Goal: Transaction & Acquisition: Purchase product/service

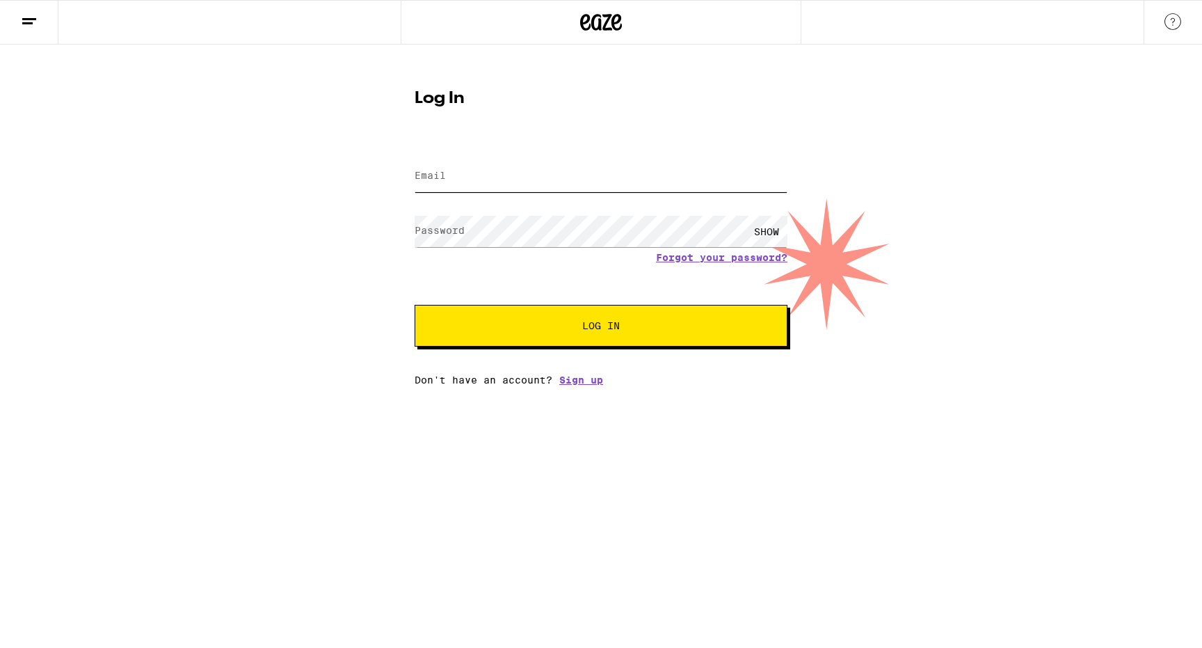
click at [524, 191] on input "Email" at bounding box center [601, 176] width 373 height 31
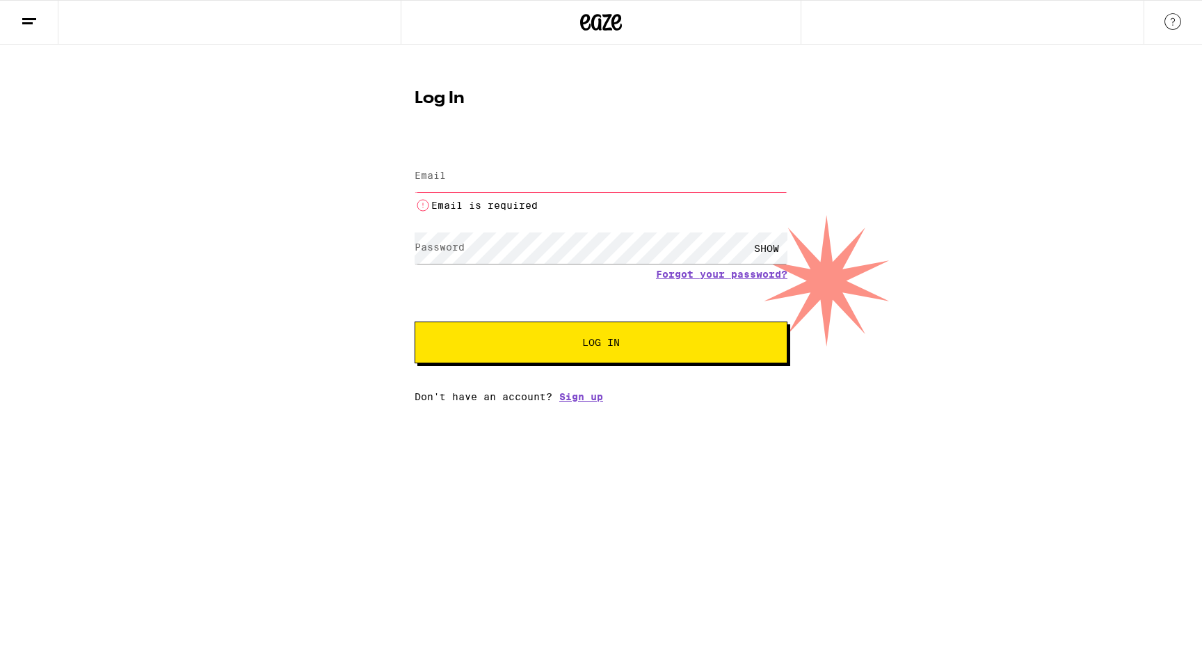
type input "alisonhelf@yahoo.com"
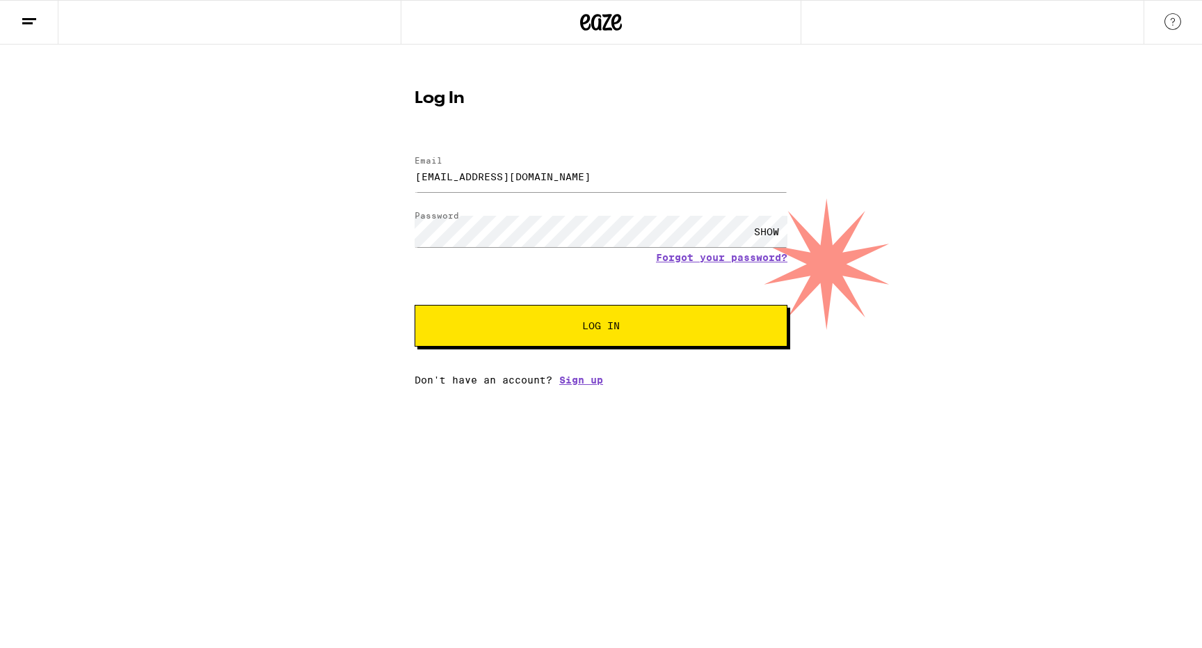
click at [565, 343] on button "Log In" at bounding box center [601, 326] width 373 height 42
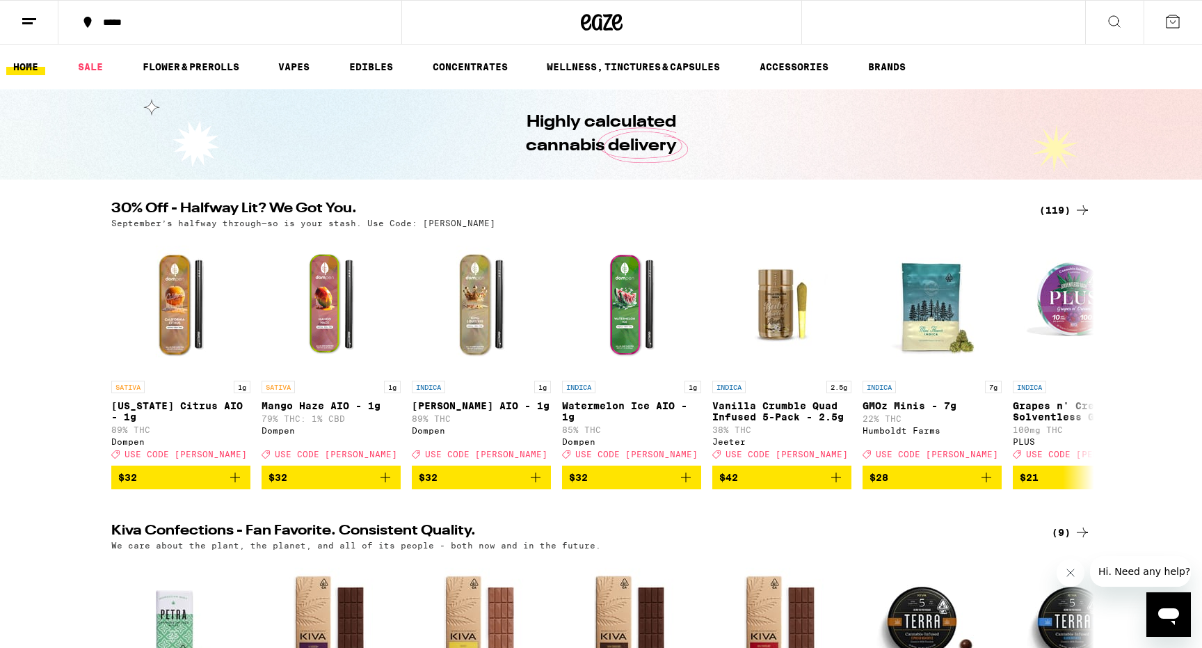
click at [48, 23] on button at bounding box center [29, 23] width 58 height 44
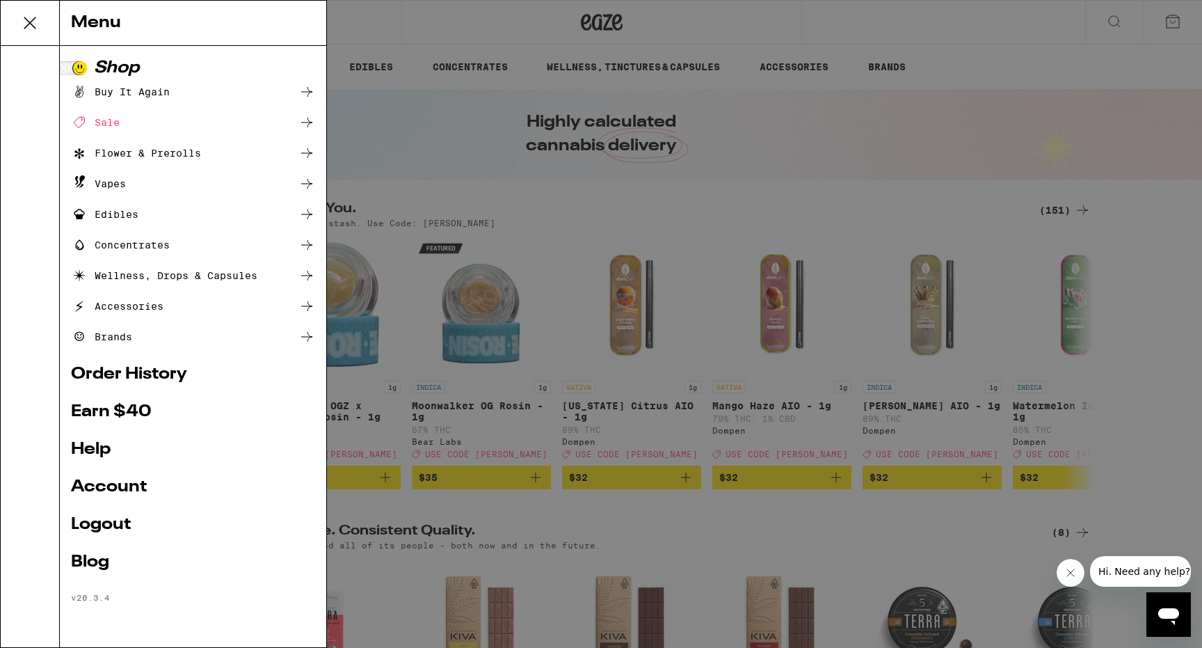
click at [99, 483] on link "Account" at bounding box center [193, 487] width 244 height 17
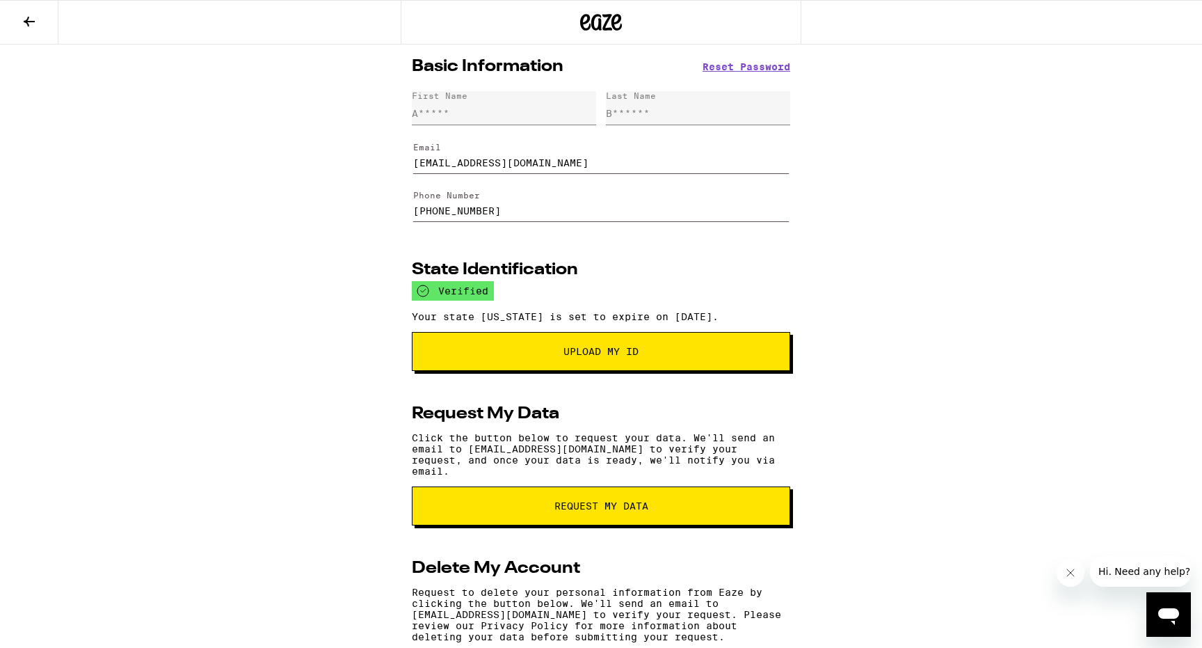
click at [38, 21] on button at bounding box center [29, 23] width 58 height 44
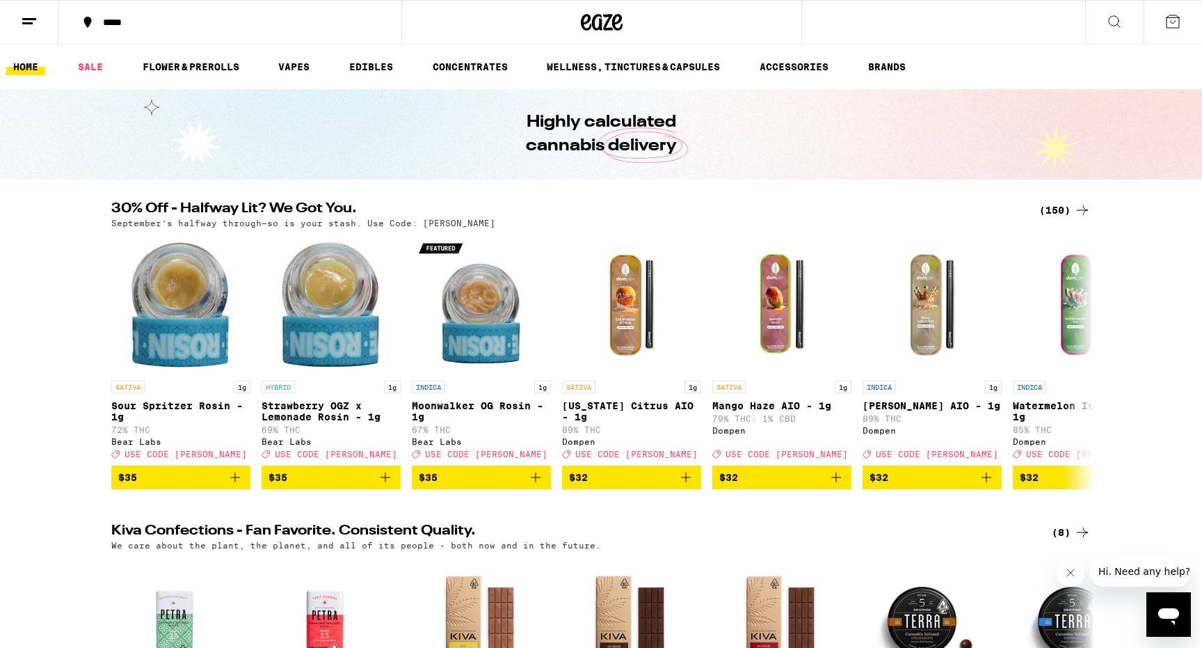
click at [1176, 20] on icon at bounding box center [1172, 21] width 17 height 17
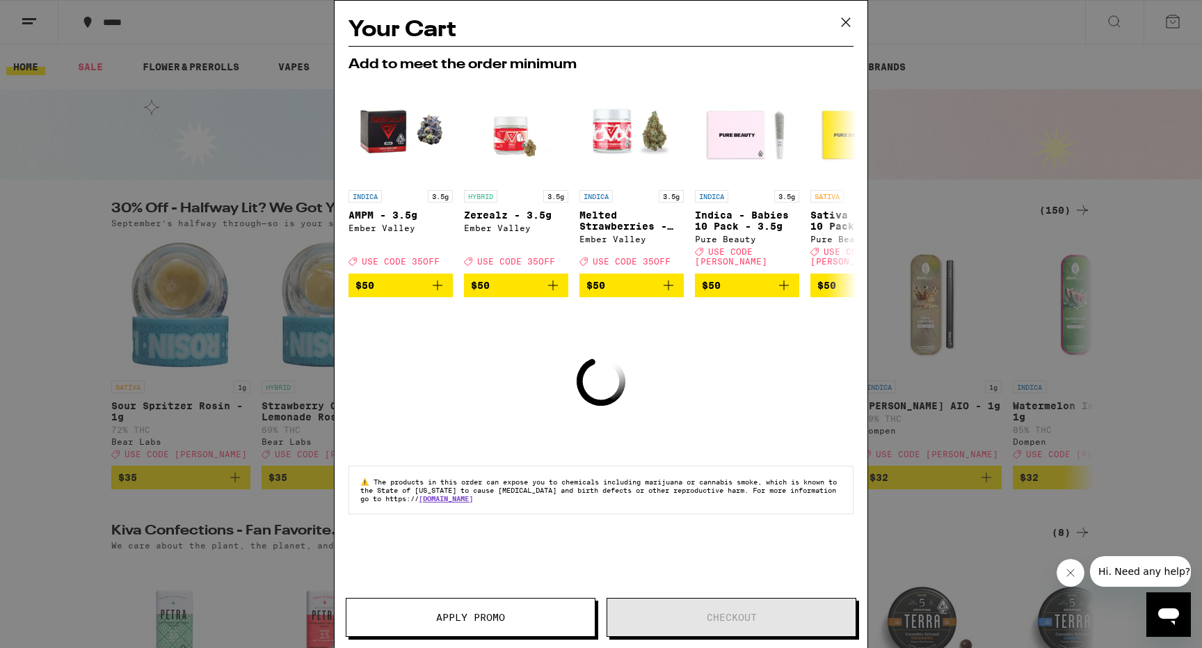
click at [846, 23] on icon at bounding box center [846, 22] width 8 height 8
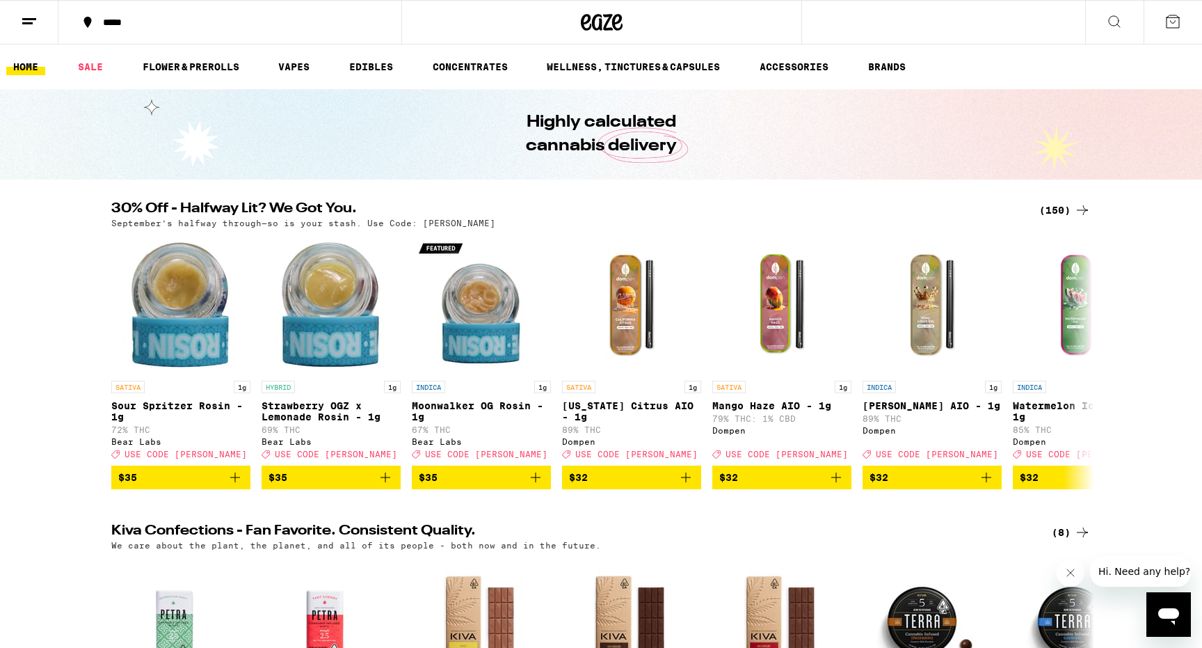
click at [1081, 207] on icon at bounding box center [1082, 210] width 17 height 17
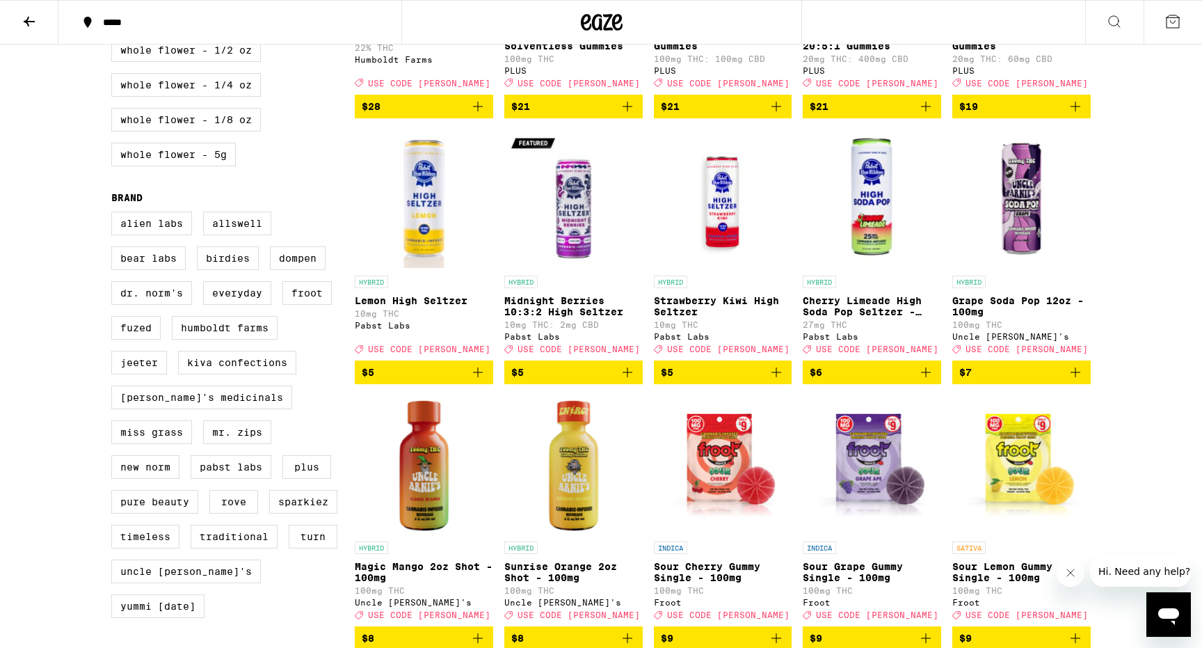
scroll to position [873, 0]
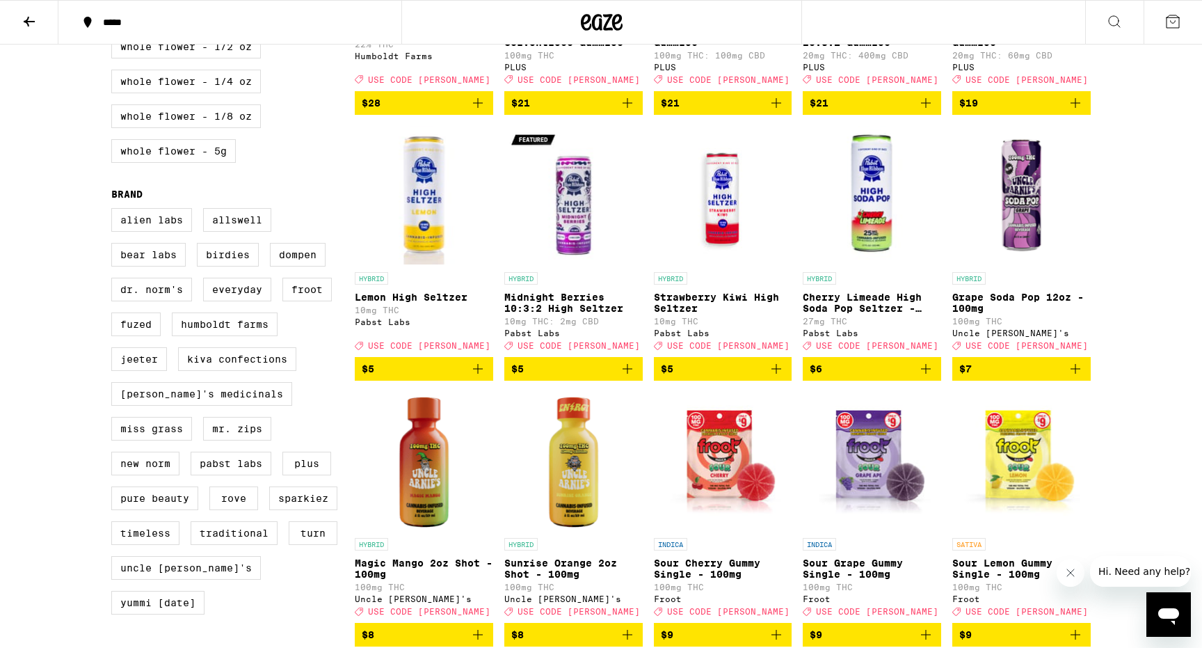
click at [910, 377] on span "$6" at bounding box center [872, 368] width 125 height 17
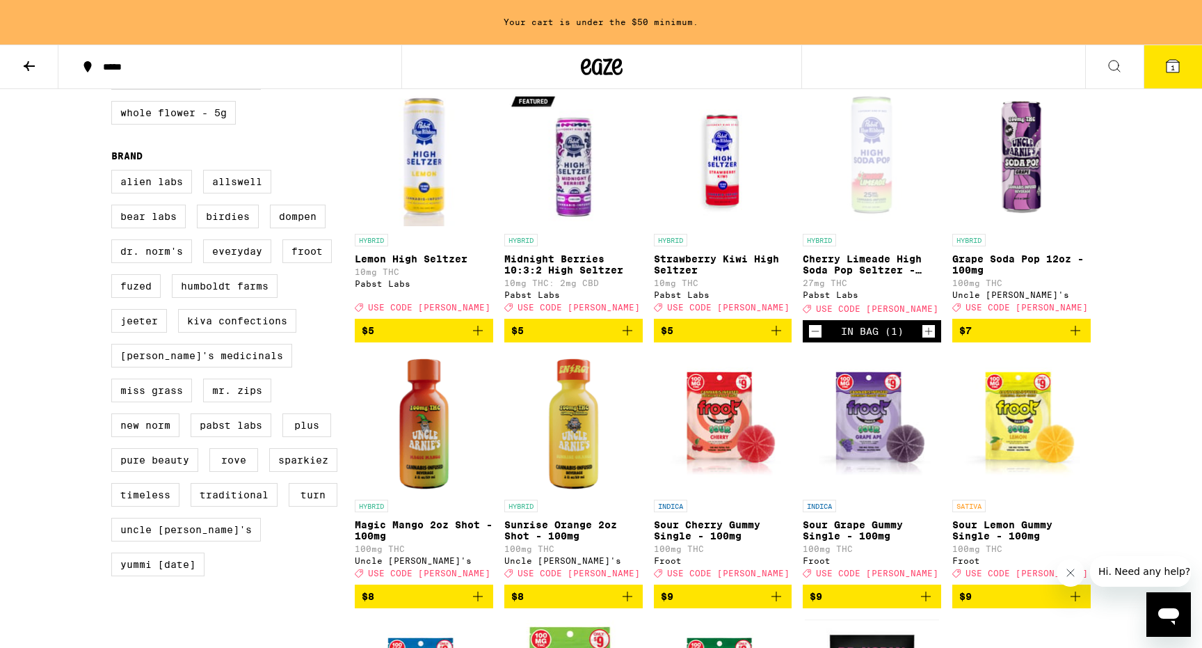
scroll to position [950, 0]
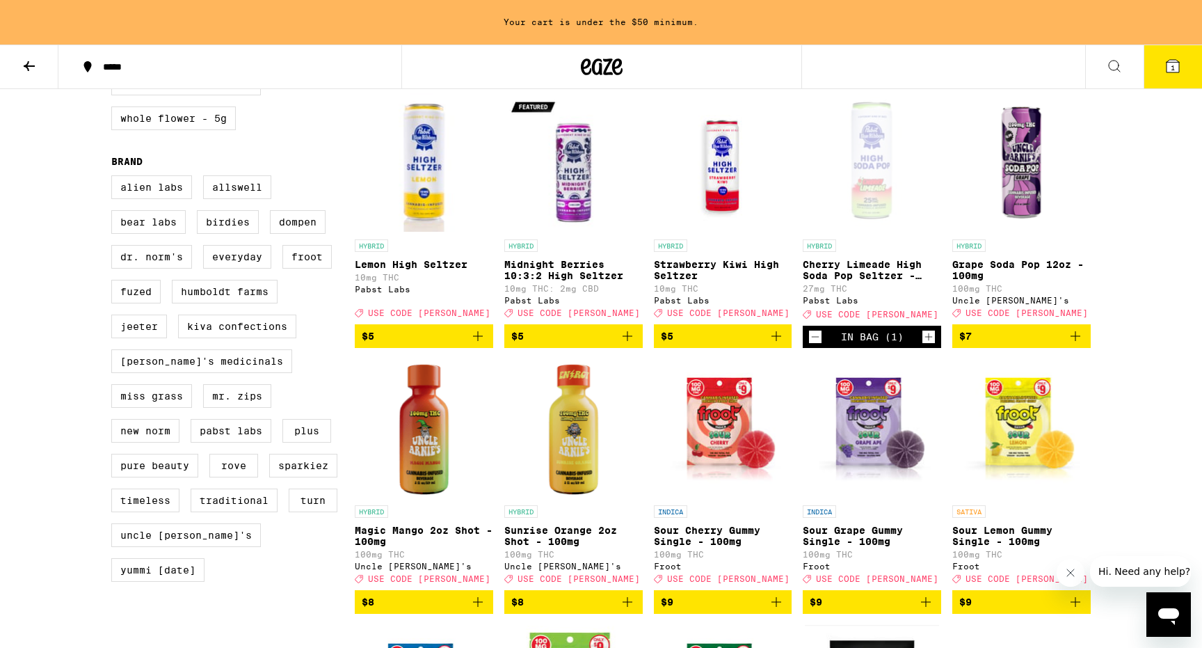
click at [616, 344] on span "$5" at bounding box center [573, 336] width 125 height 17
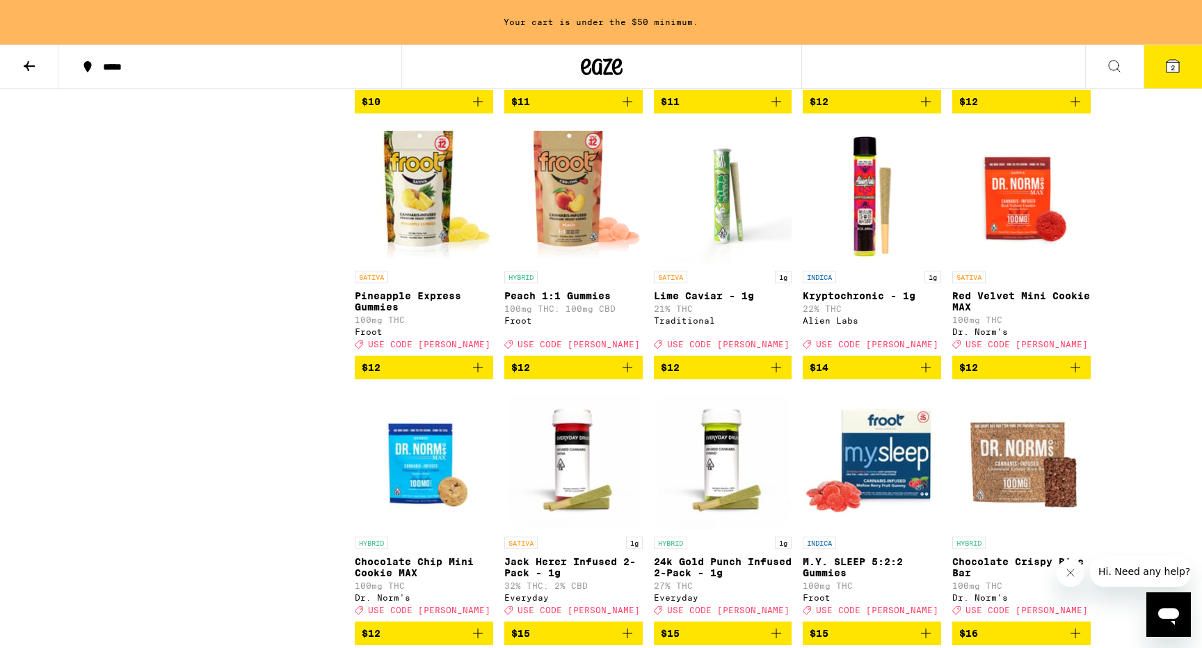
scroll to position [1985, 0]
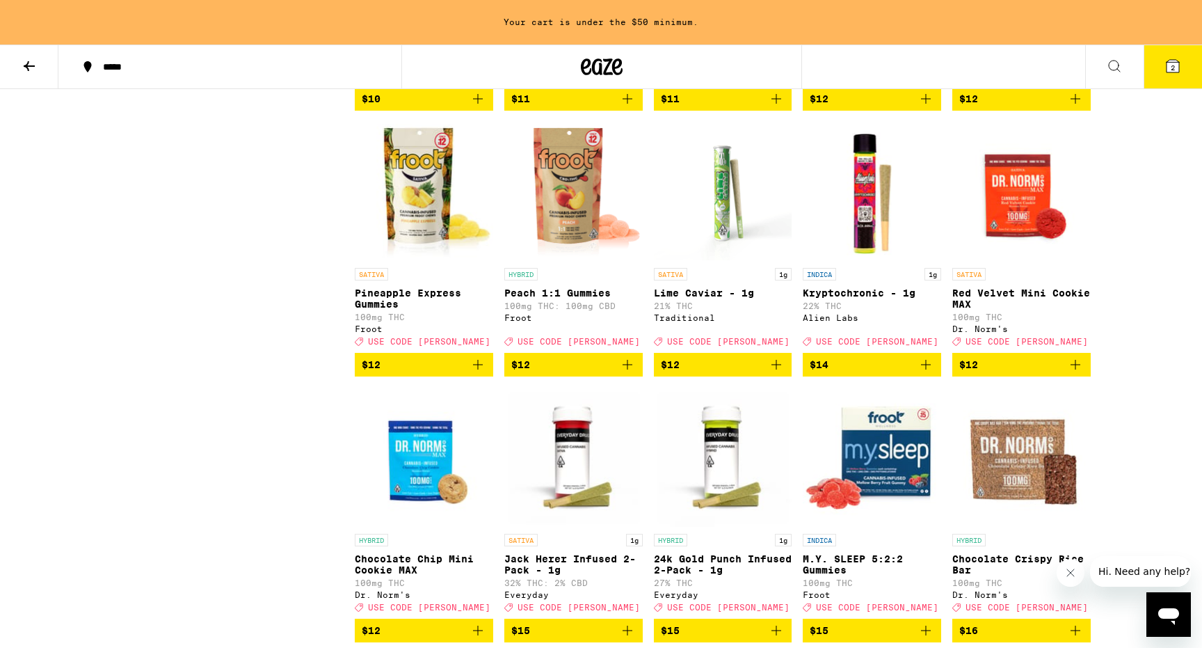
click at [407, 373] on span "$12" at bounding box center [424, 364] width 125 height 17
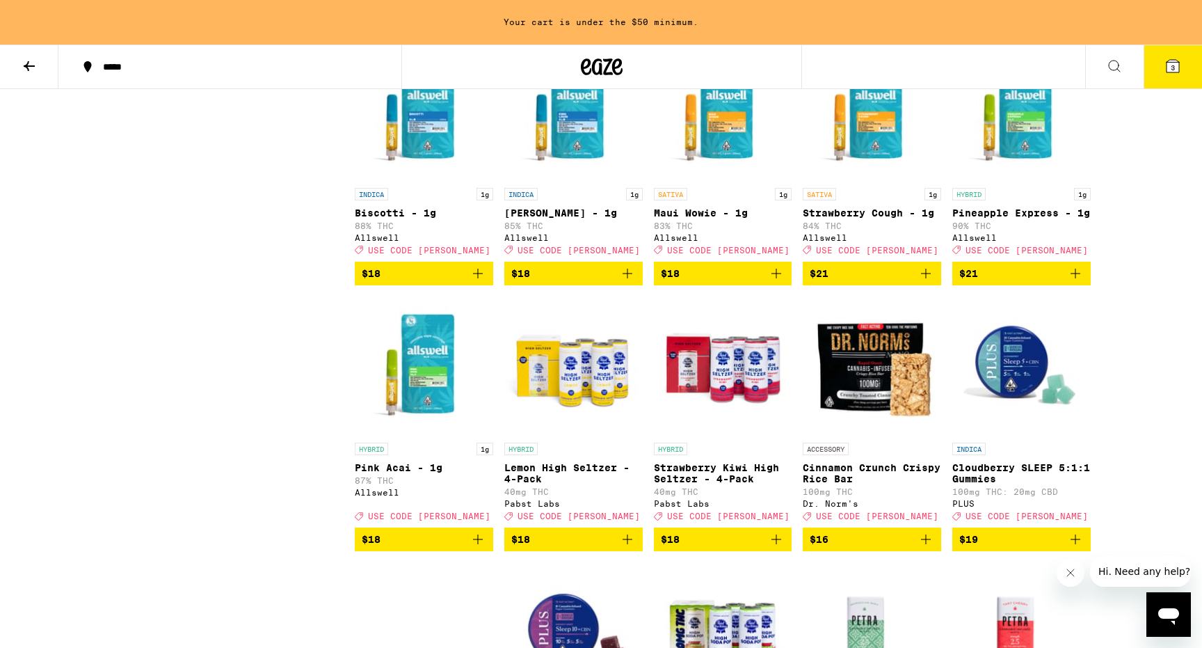
scroll to position [2878, 0]
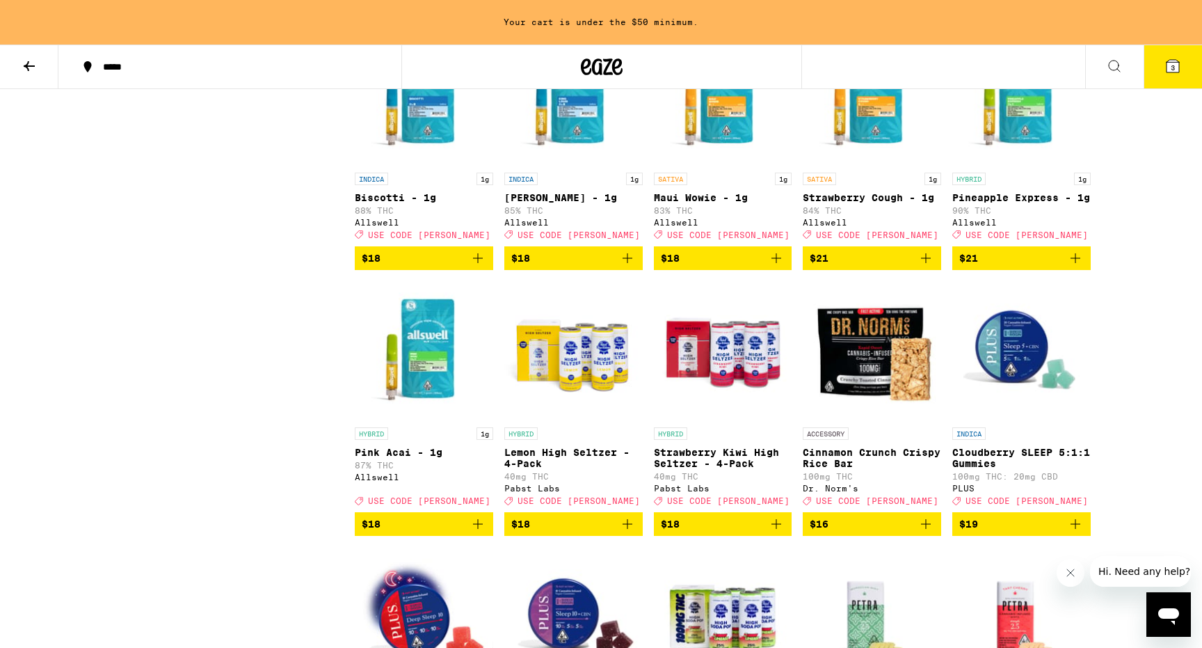
click at [917, 266] on icon "Add to bag" at bounding box center [925, 258] width 17 height 17
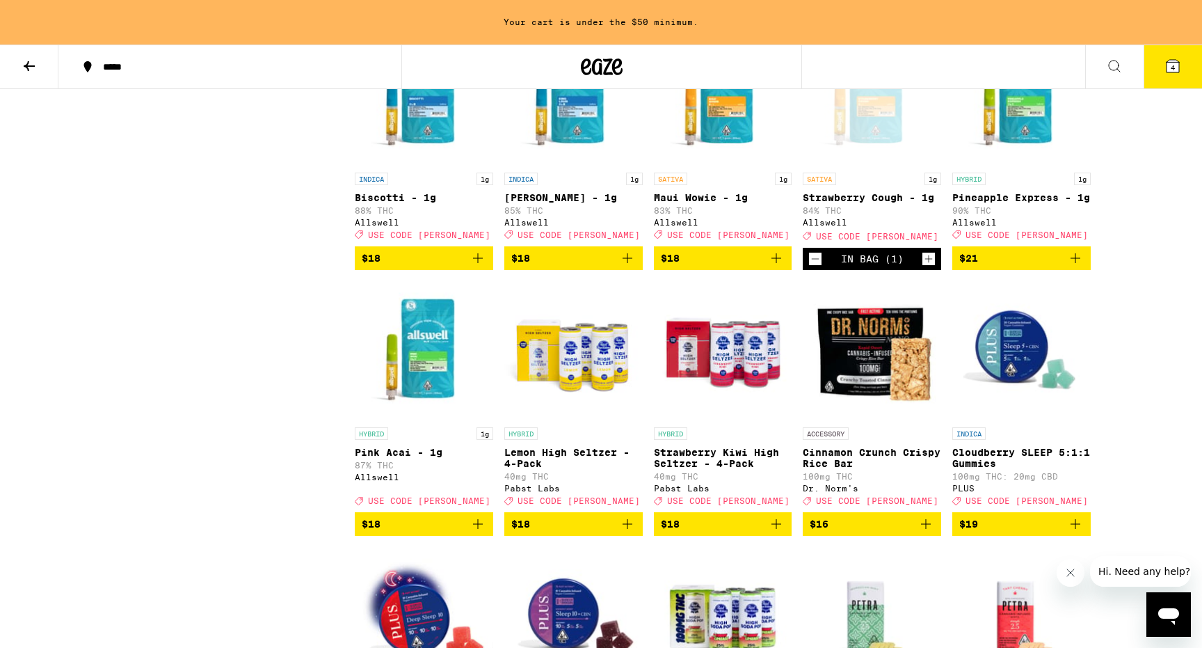
click at [758, 266] on span "$18" at bounding box center [723, 258] width 125 height 17
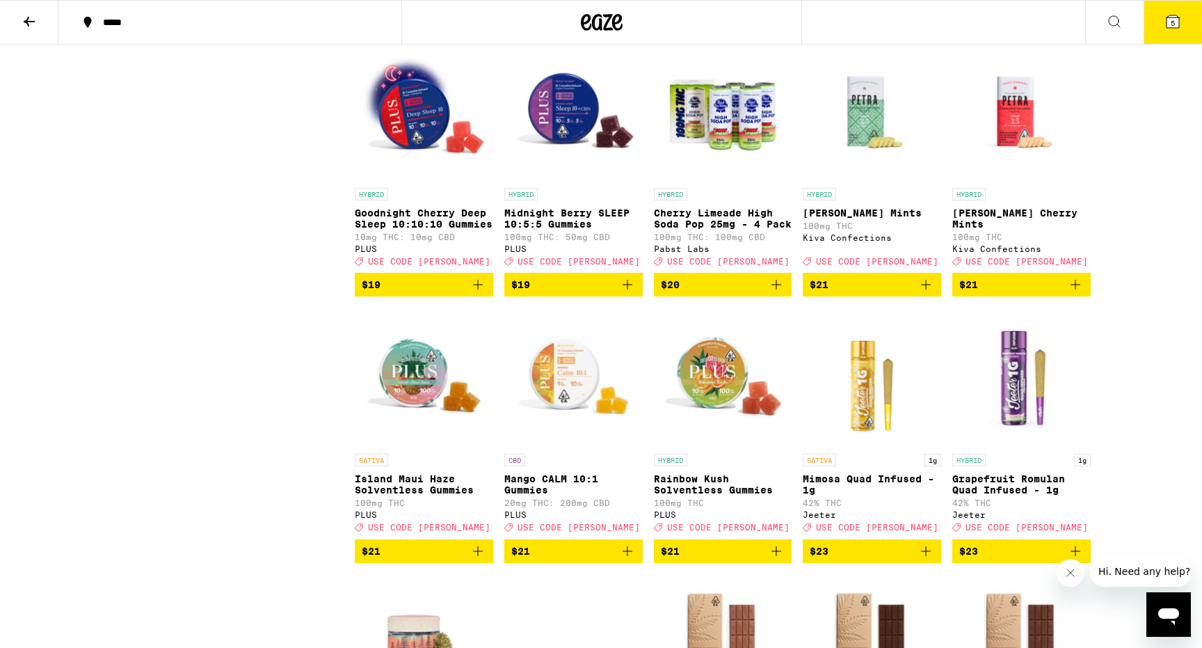
scroll to position [3358, 0]
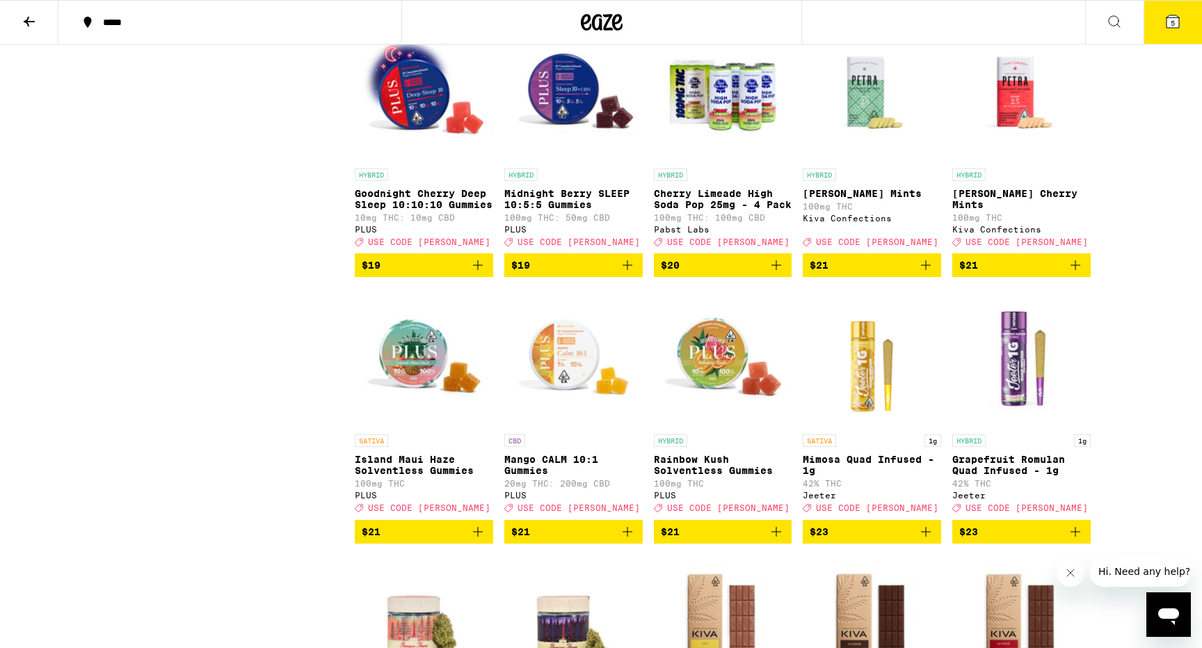
click at [984, 273] on span "$21" at bounding box center [1021, 265] width 125 height 17
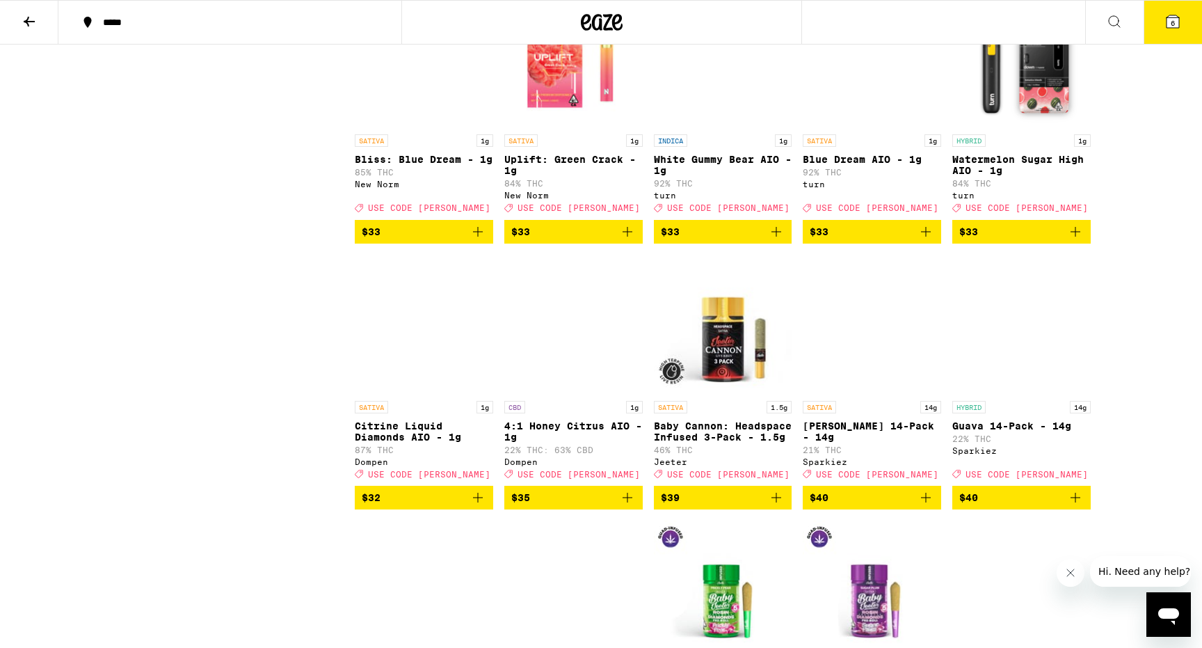
scroll to position [5519, 0]
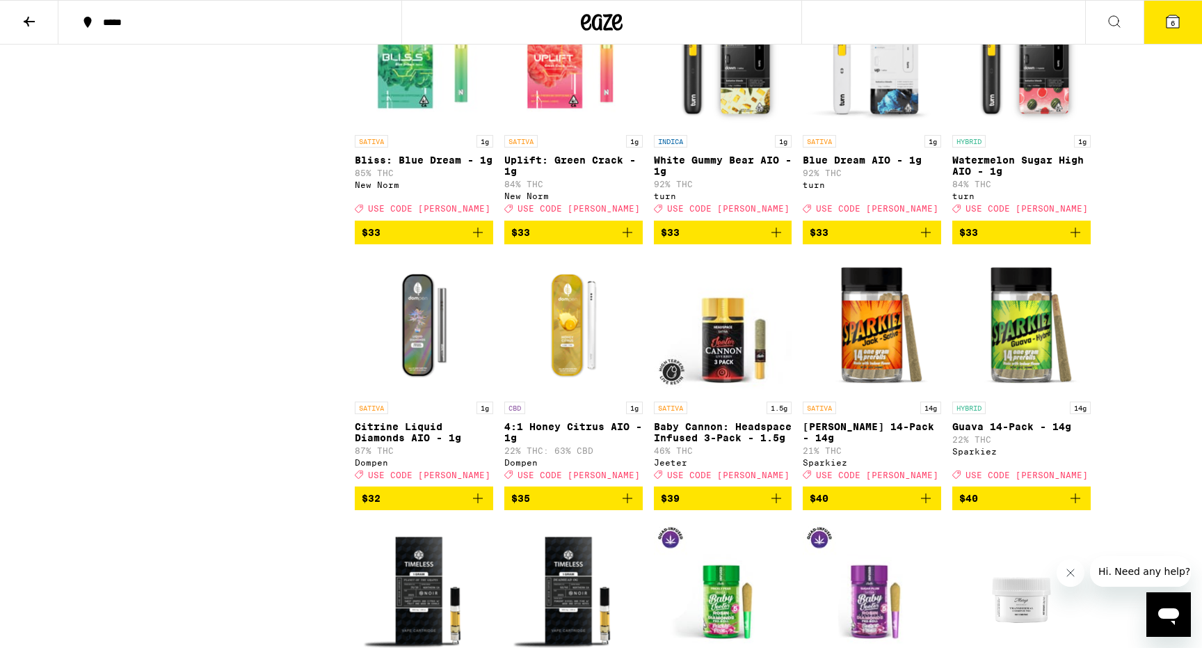
click at [568, 241] on span "$33" at bounding box center [573, 232] width 125 height 17
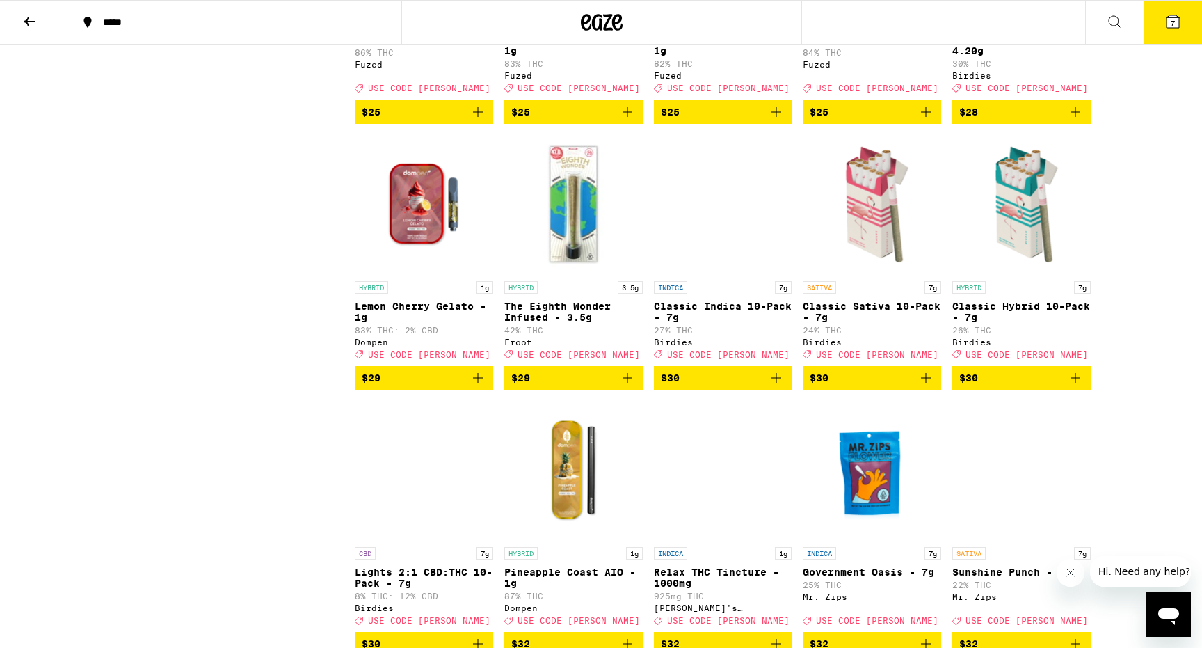
scroll to position [4577, 0]
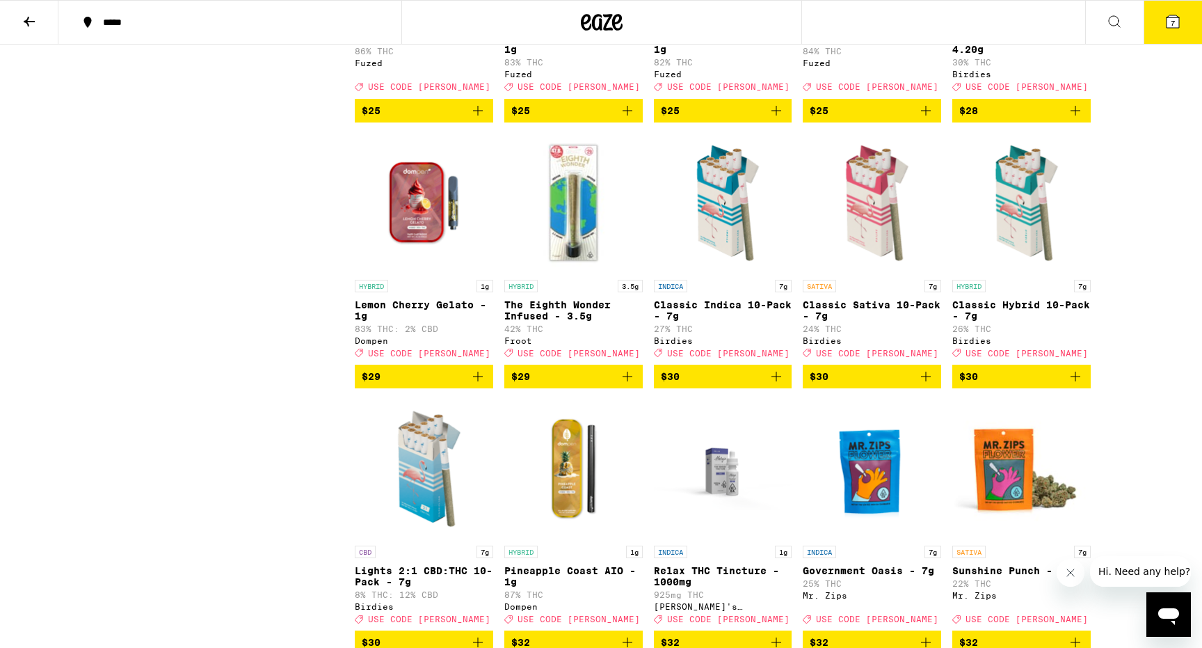
click at [875, 385] on span "$30" at bounding box center [872, 376] width 125 height 17
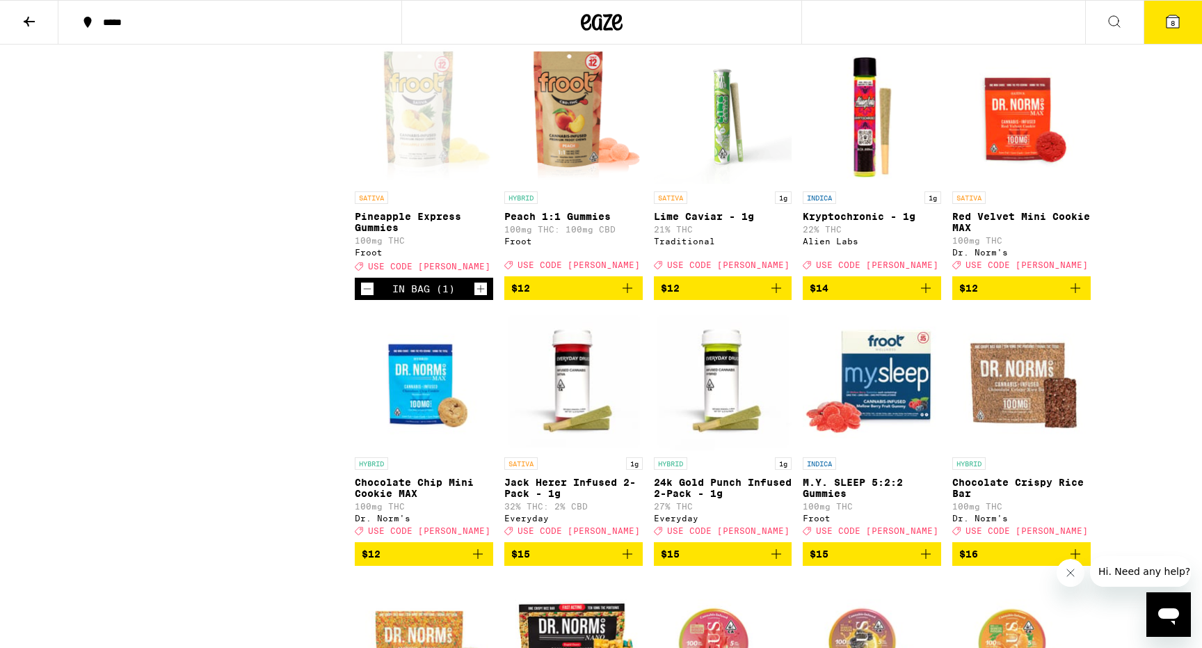
scroll to position [1811, 0]
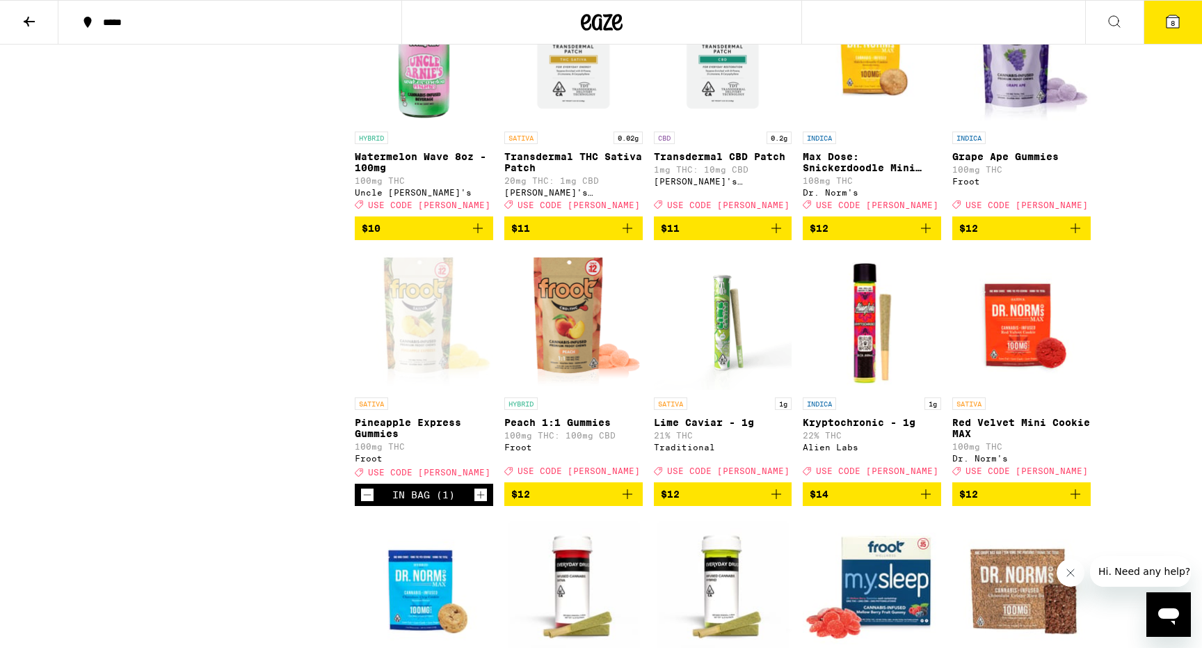
click at [1157, 13] on button "8" at bounding box center [1173, 22] width 58 height 43
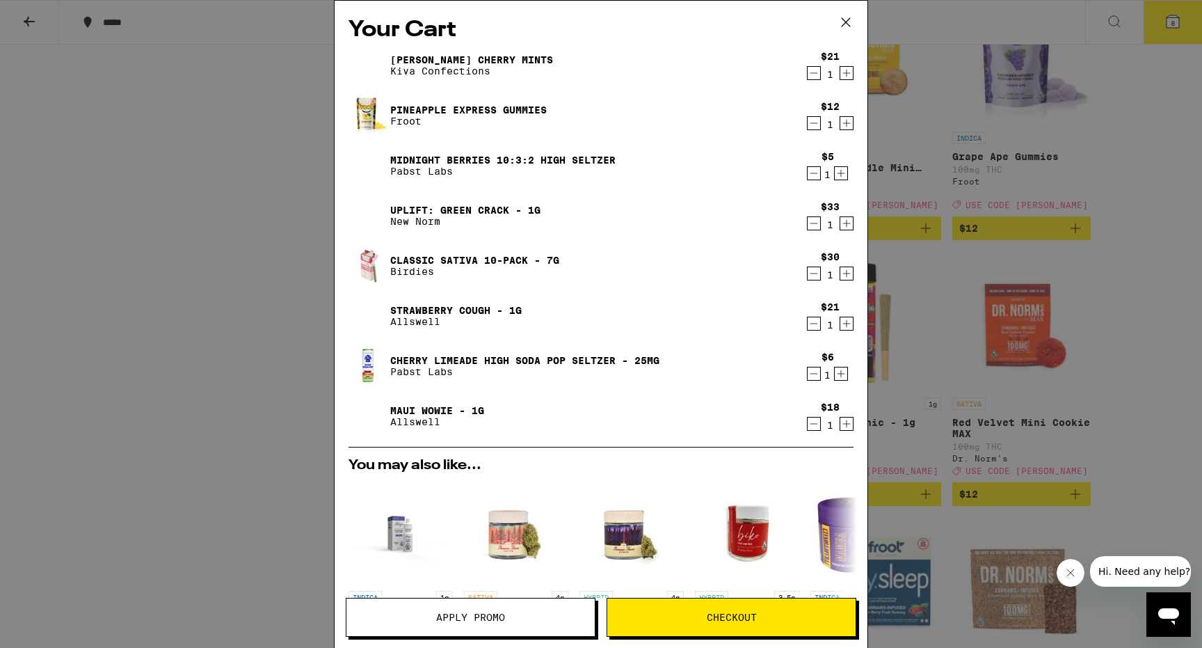
click at [420, 620] on span "Apply Promo" at bounding box center [470, 617] width 248 height 10
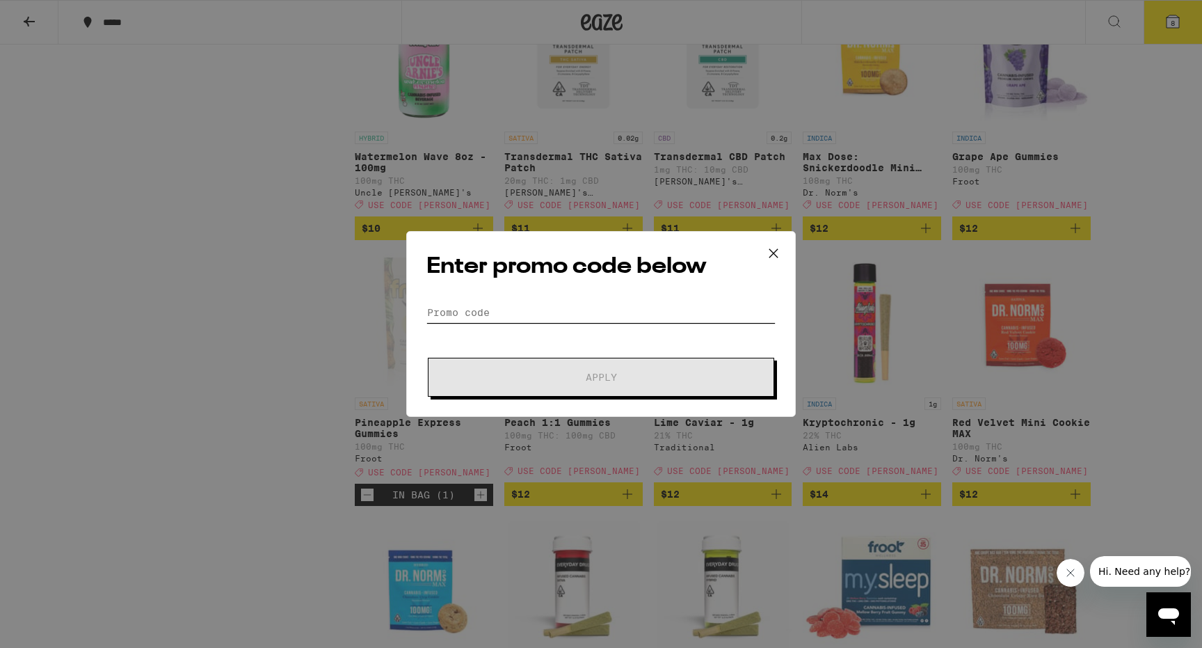
click at [507, 315] on input "Promo Code" at bounding box center [600, 312] width 349 height 21
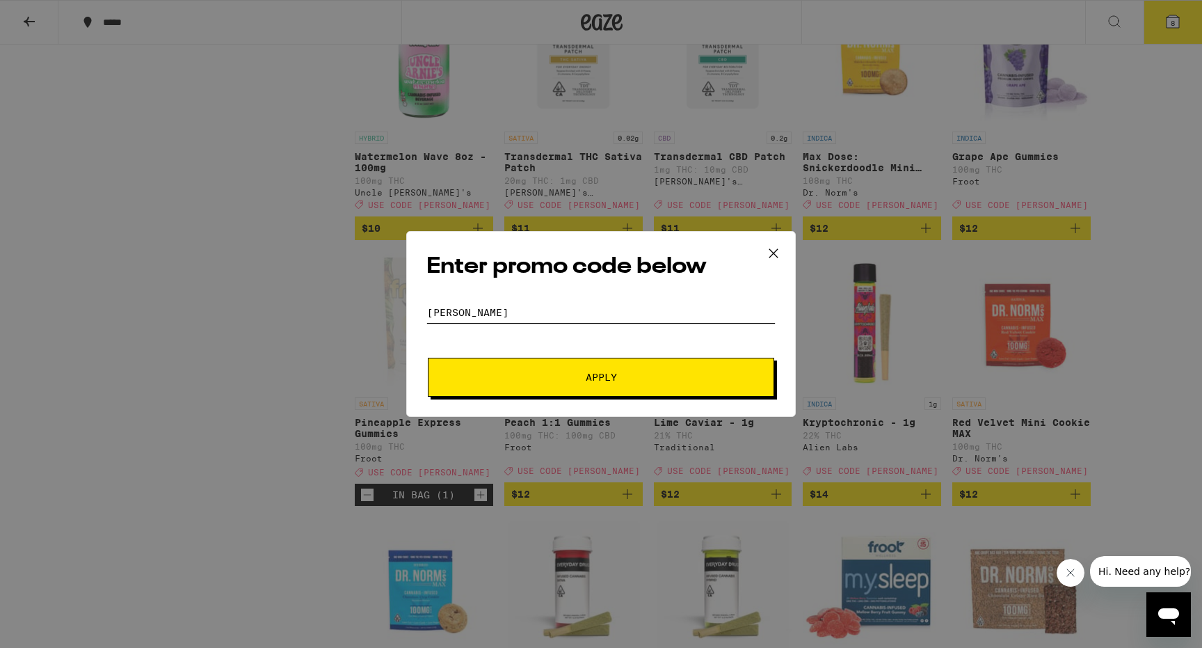
type input "[PERSON_NAME]"
click at [616, 385] on button "Apply" at bounding box center [601, 377] width 346 height 39
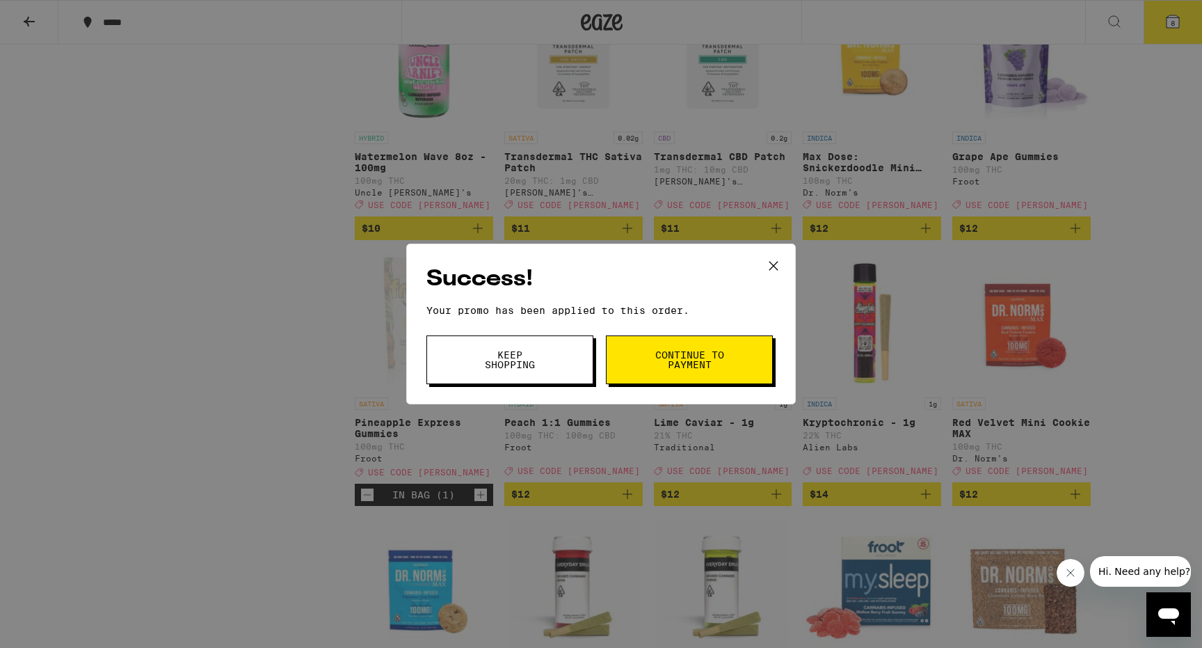
click at [664, 363] on span "Continue to payment" at bounding box center [689, 359] width 71 height 19
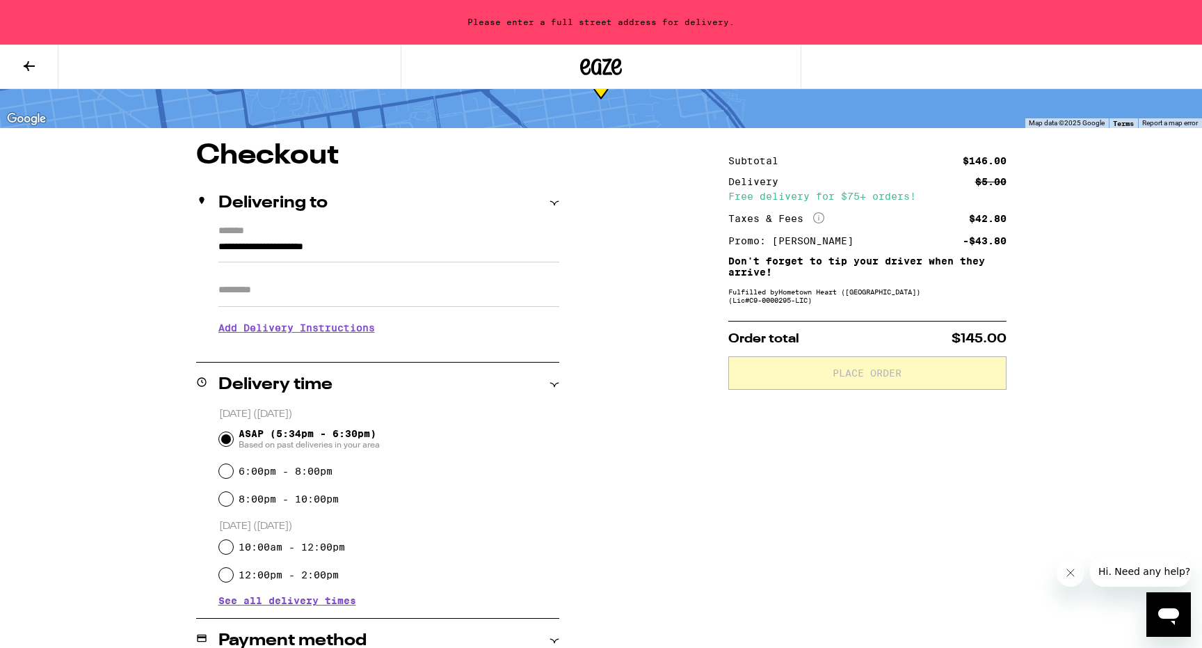
scroll to position [70, 0]
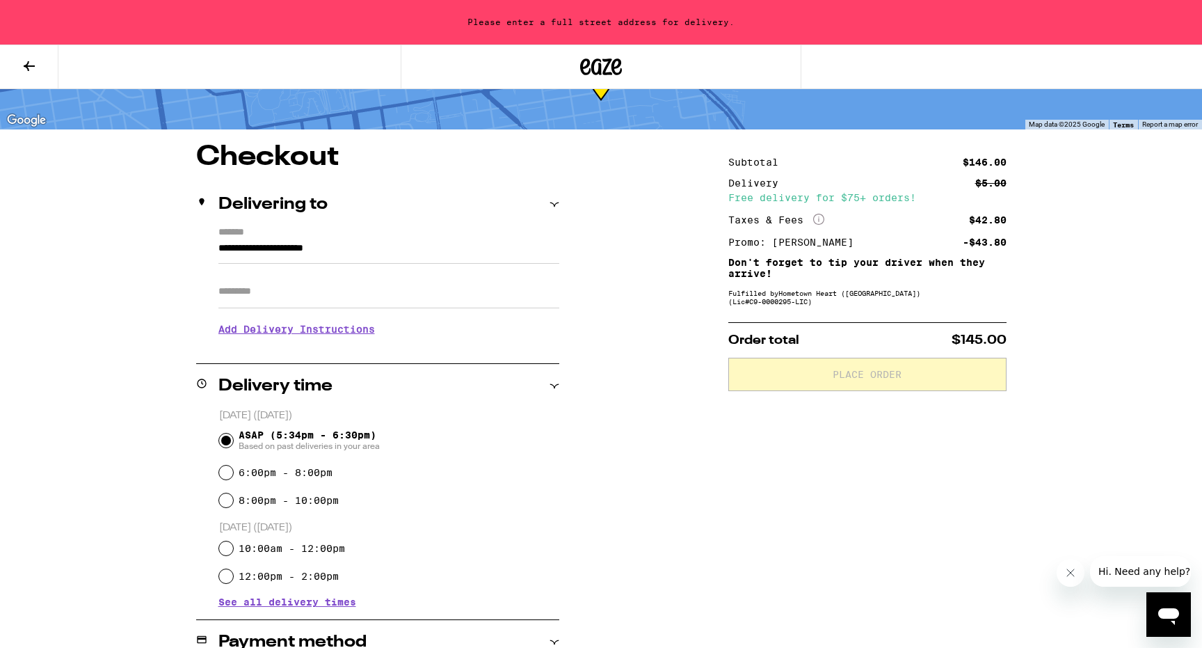
click at [246, 248] on input "**********" at bounding box center [388, 252] width 341 height 24
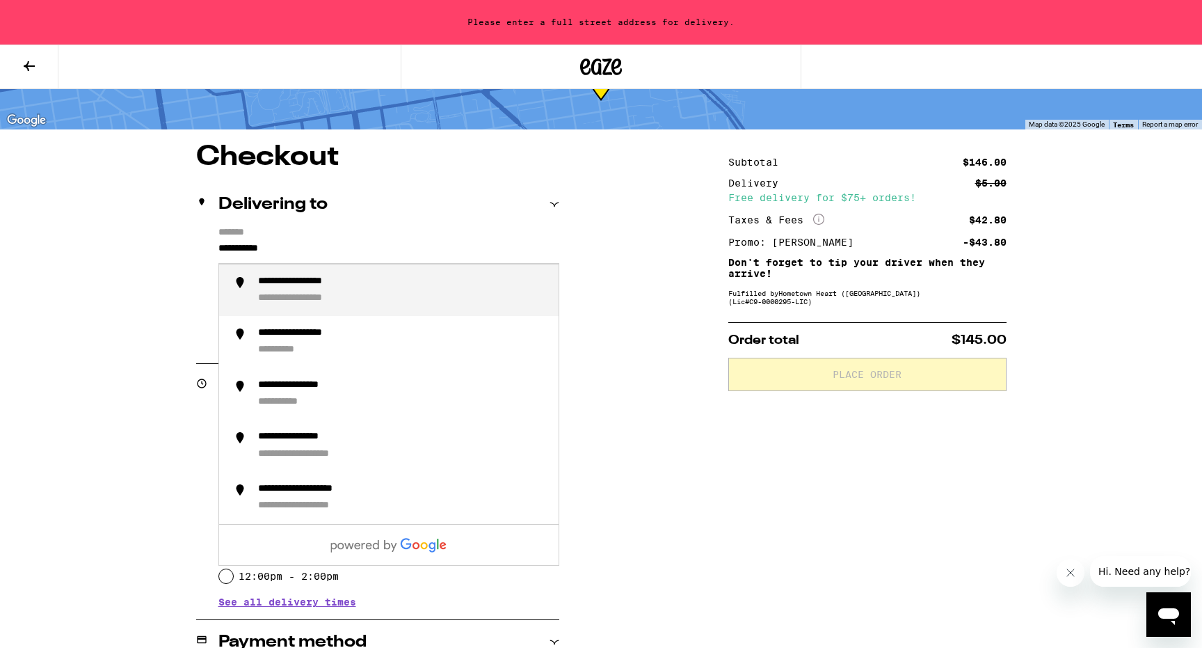
click at [316, 305] on div "**********" at bounding box center [314, 298] width 113 height 13
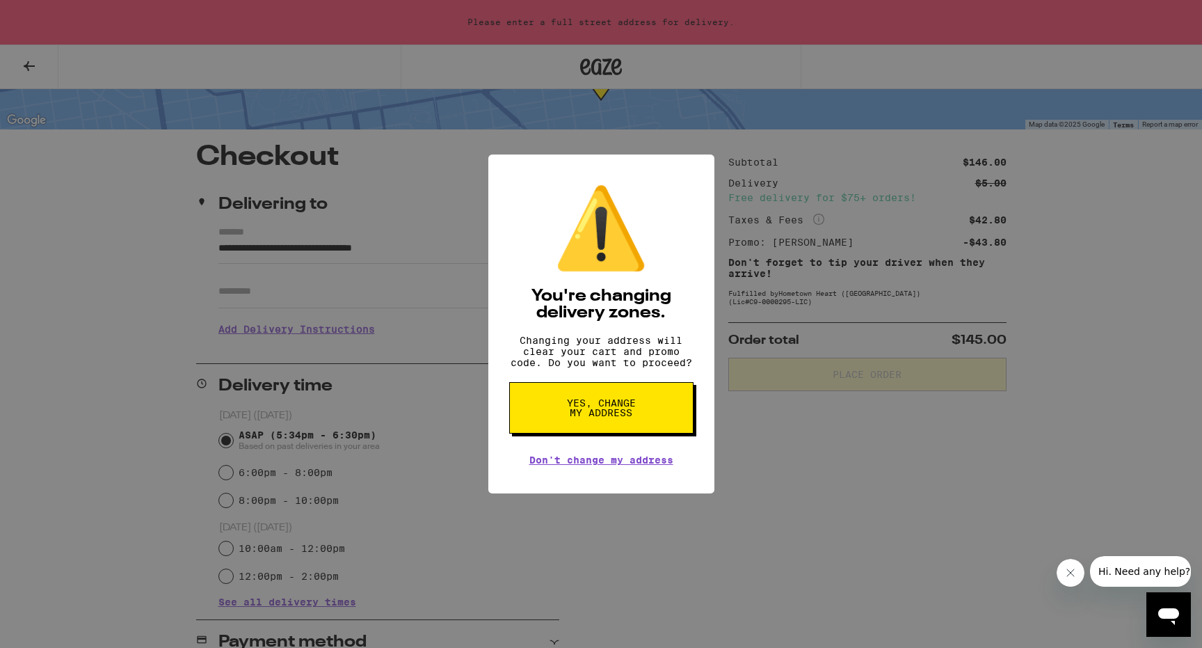
click at [610, 417] on span "Yes, change my address" at bounding box center [602, 407] width 72 height 19
type input "**********"
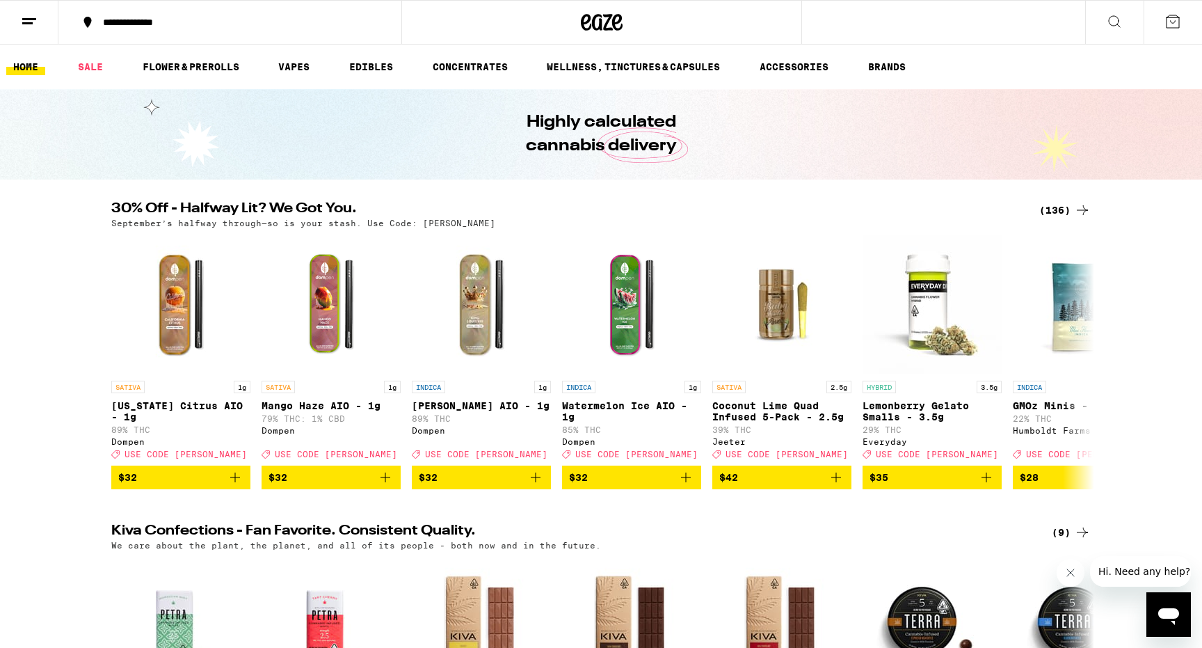
click at [1057, 214] on div "(136)" at bounding box center [1064, 210] width 51 height 17
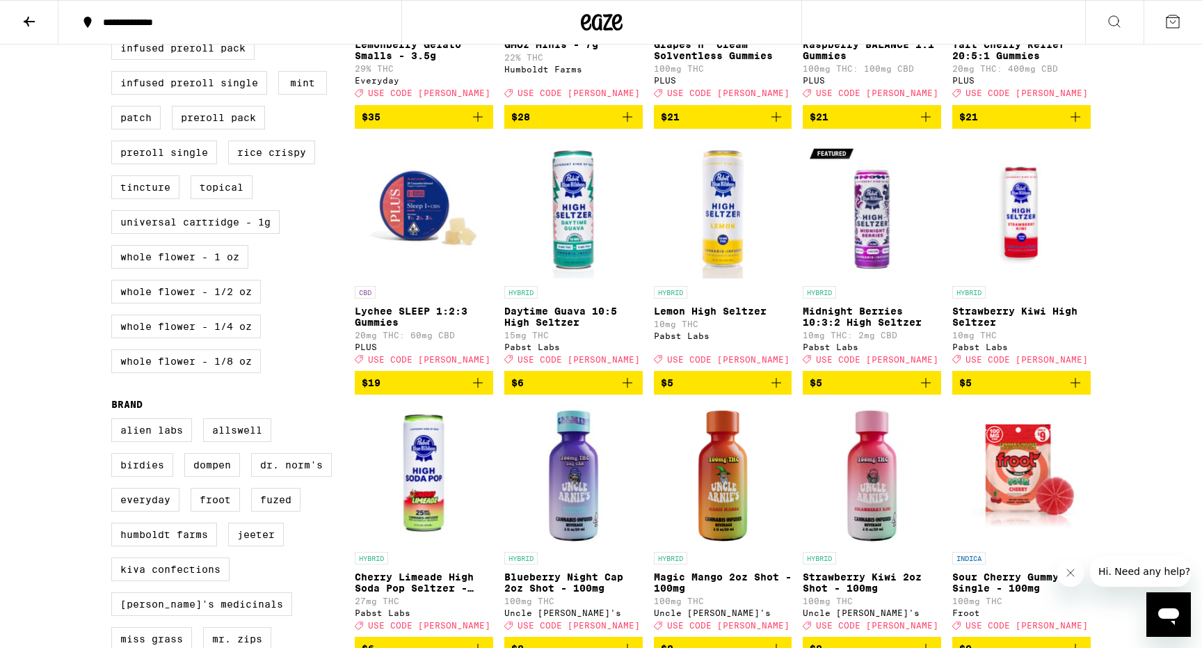
scroll to position [602, 0]
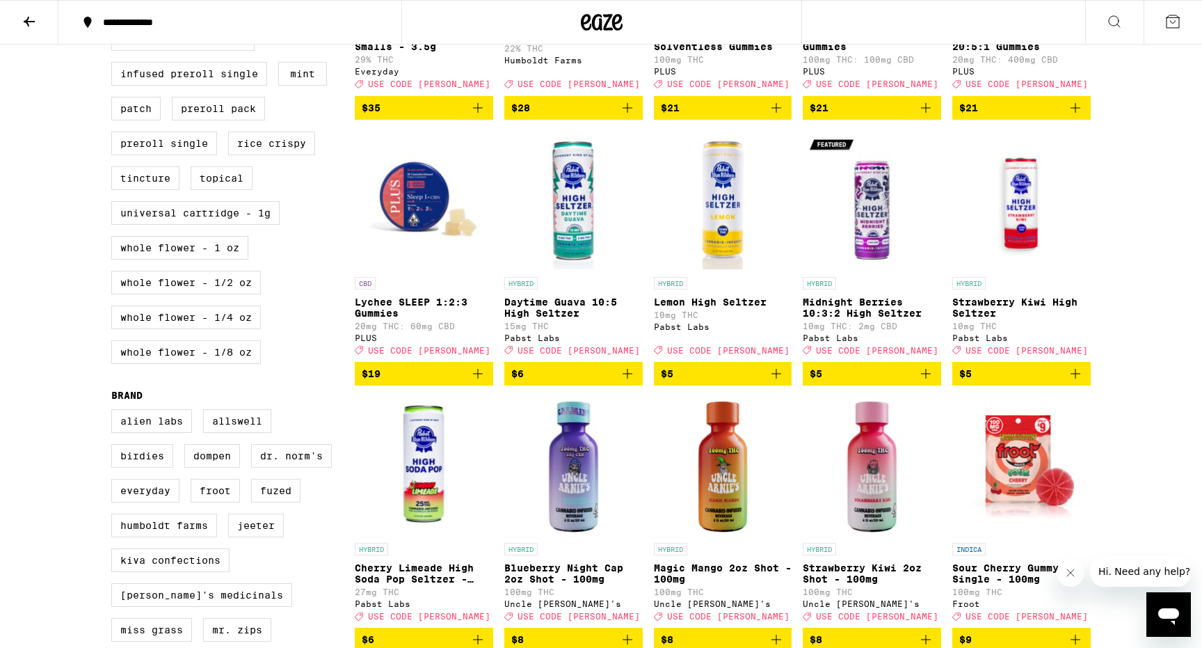
click at [629, 382] on icon "Add to bag" at bounding box center [627, 373] width 17 height 17
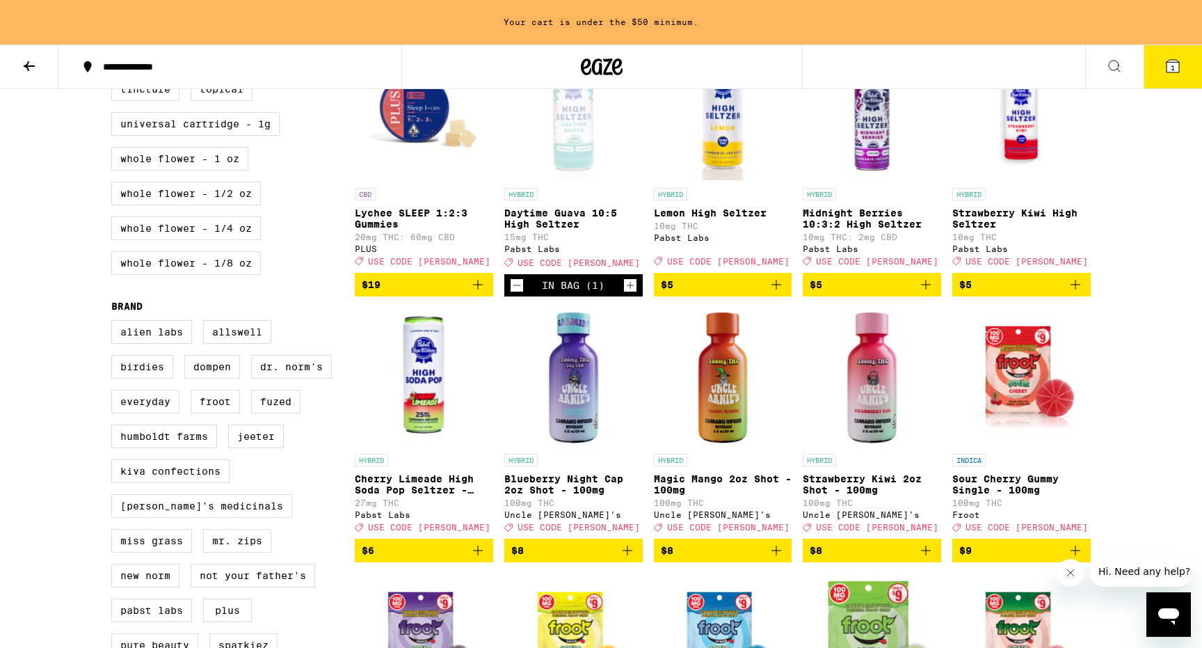
scroll to position [771, 0]
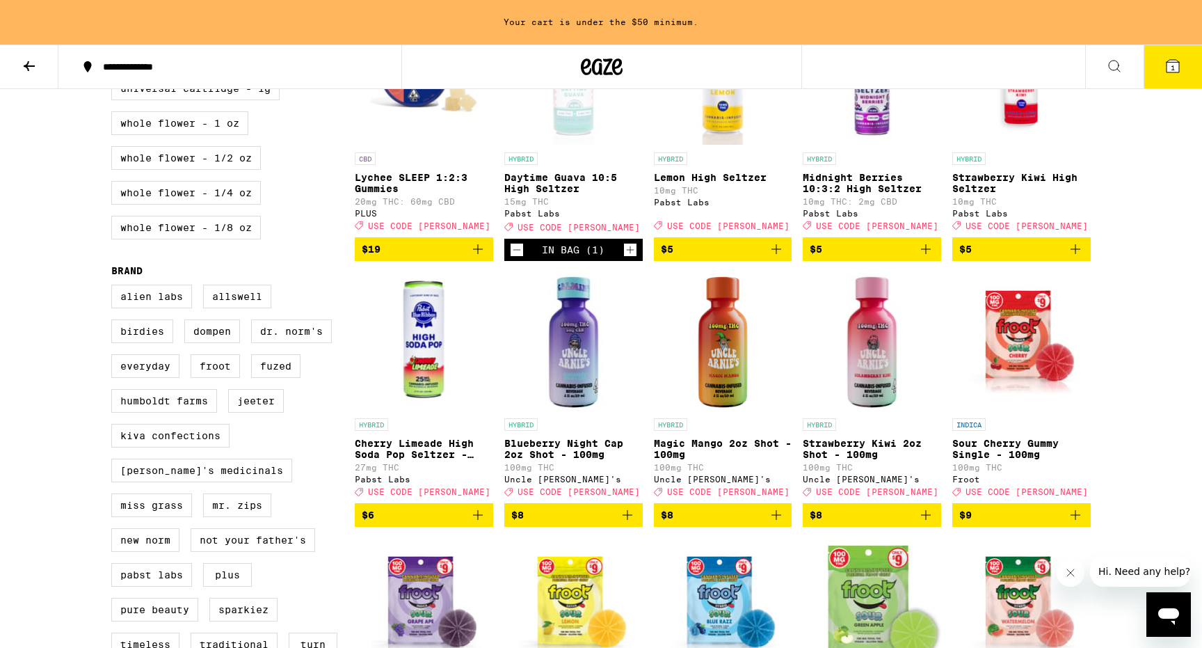
click at [478, 523] on icon "Add to bag" at bounding box center [478, 514] width 17 height 17
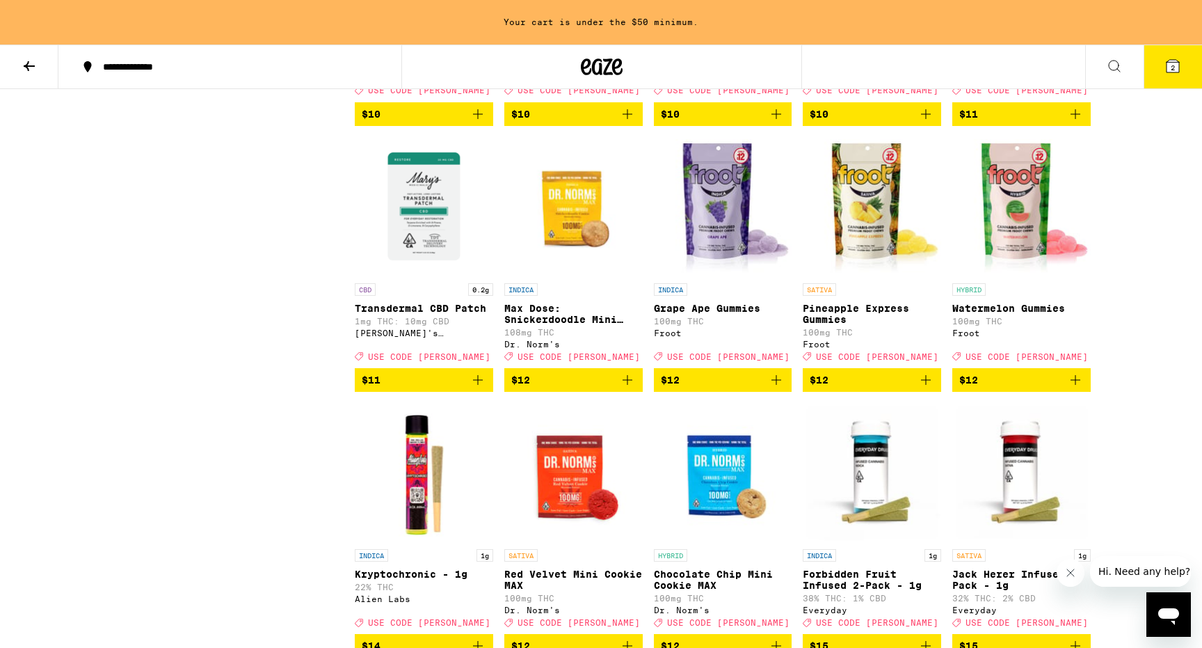
scroll to position [1707, 0]
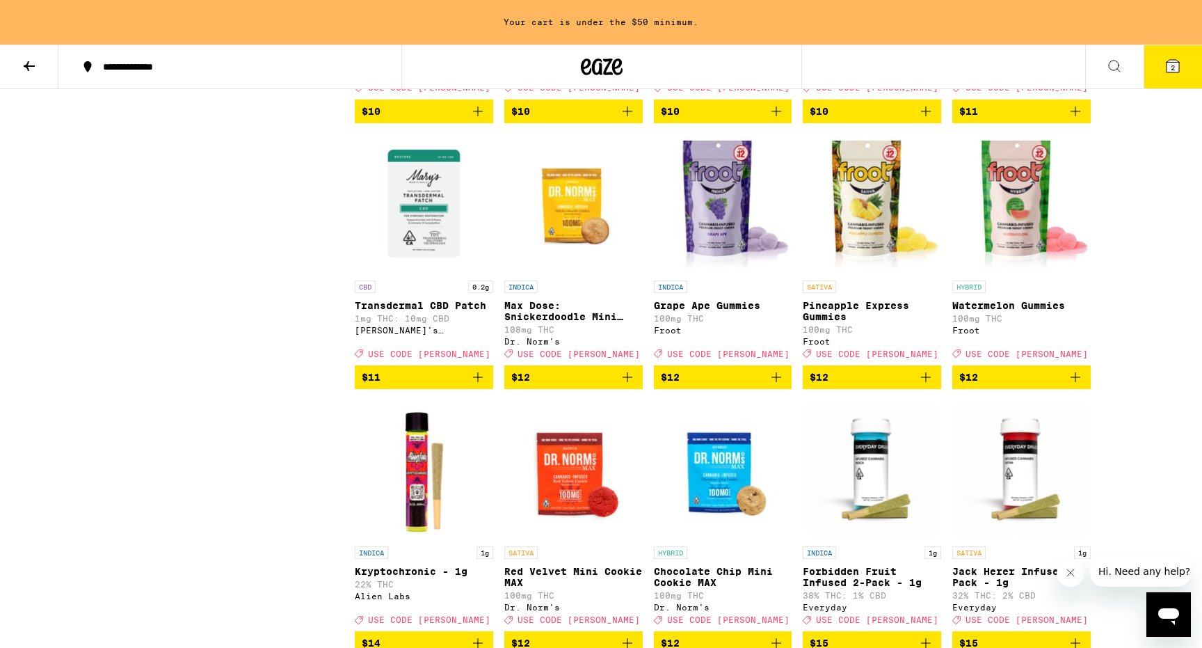
click at [844, 385] on span "$12" at bounding box center [872, 377] width 125 height 17
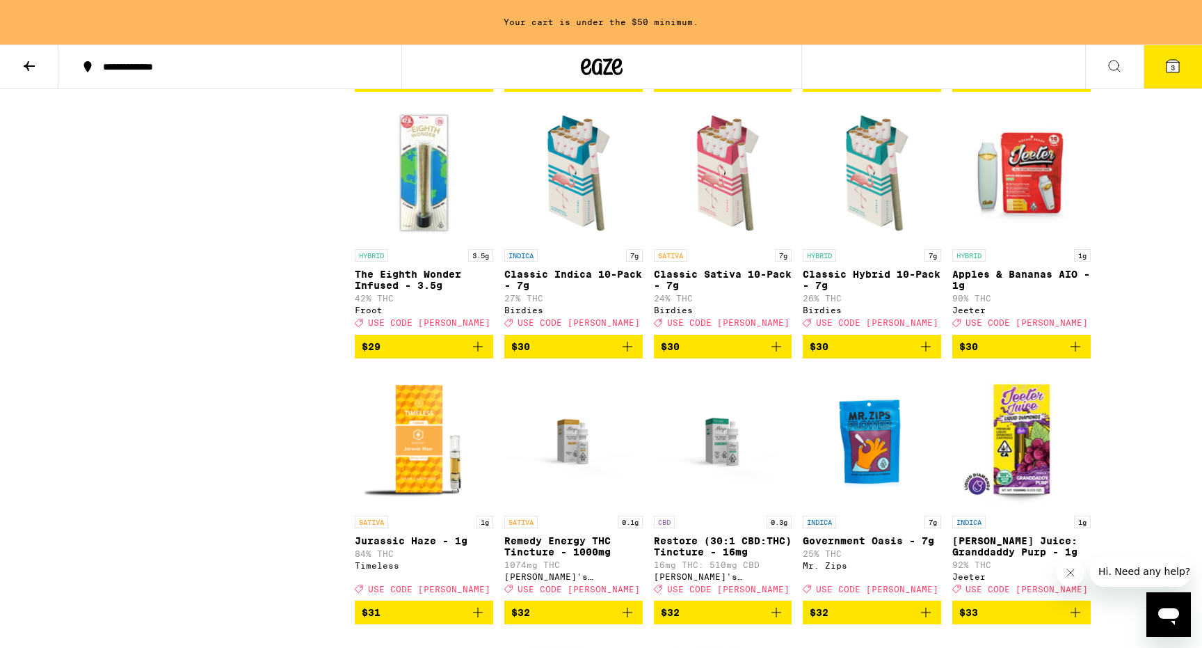
scroll to position [4400, 0]
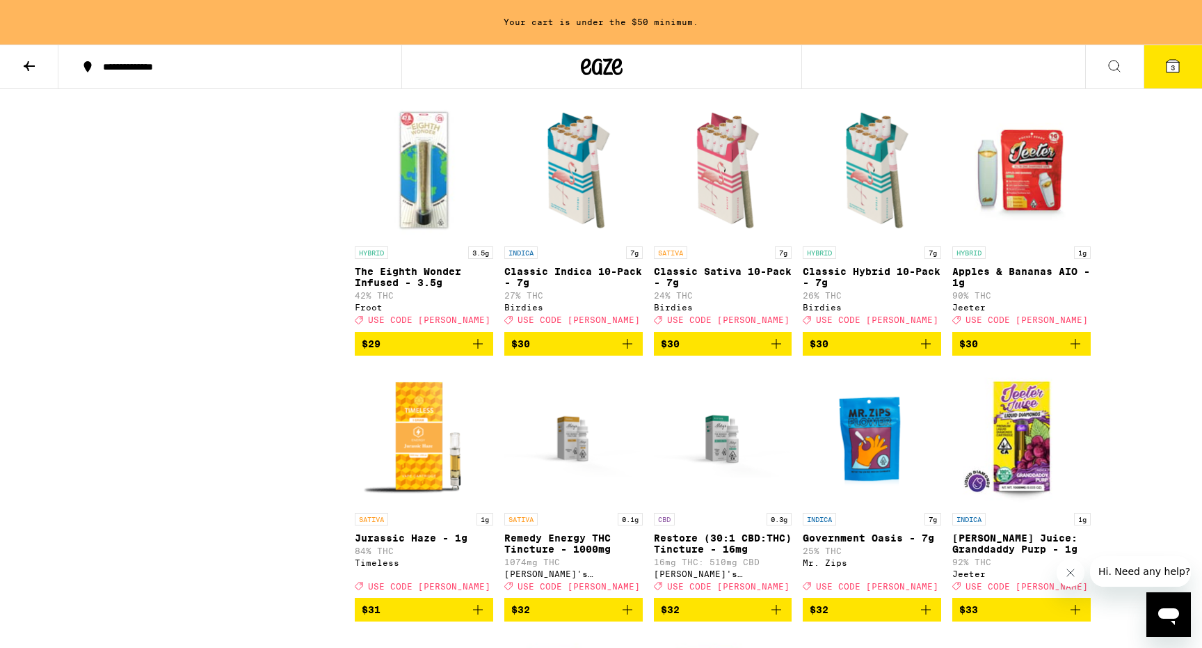
click at [711, 352] on span "$30" at bounding box center [723, 343] width 125 height 17
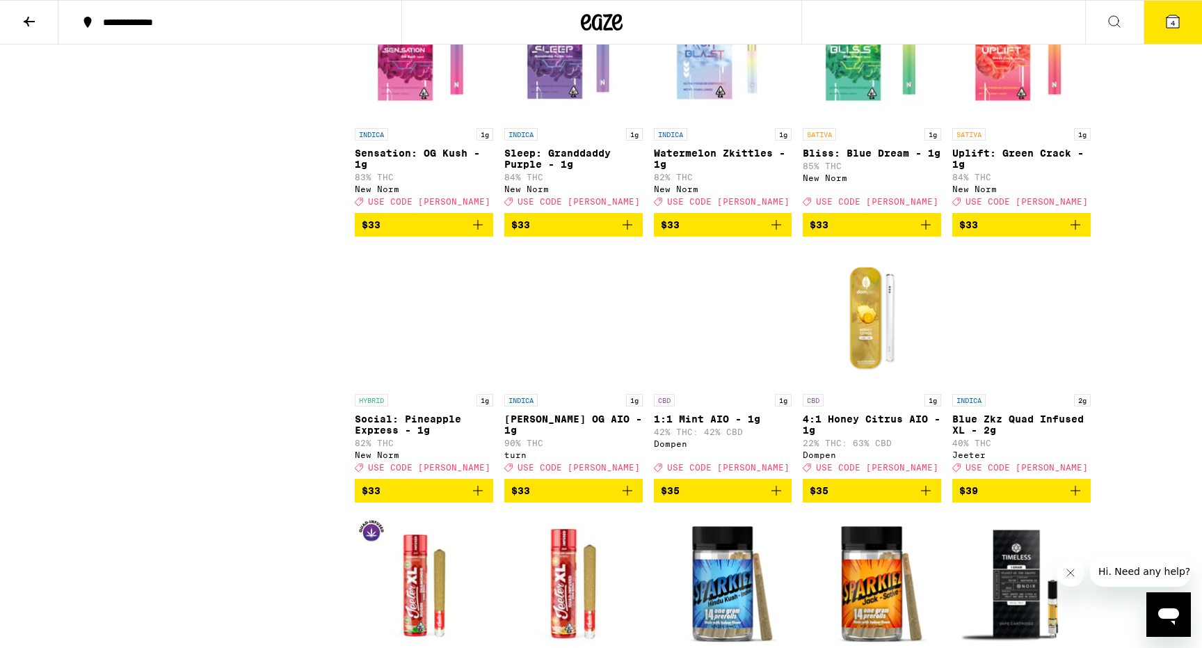
scroll to position [5016, 0]
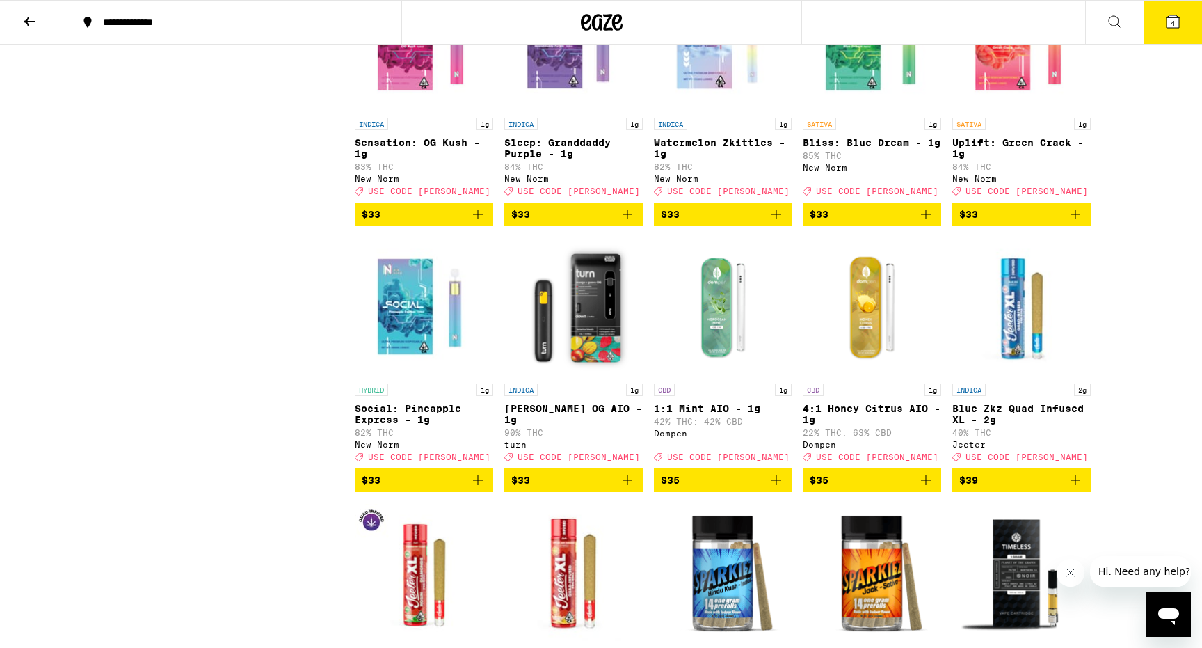
click at [975, 220] on span "$33" at bounding box center [968, 214] width 19 height 11
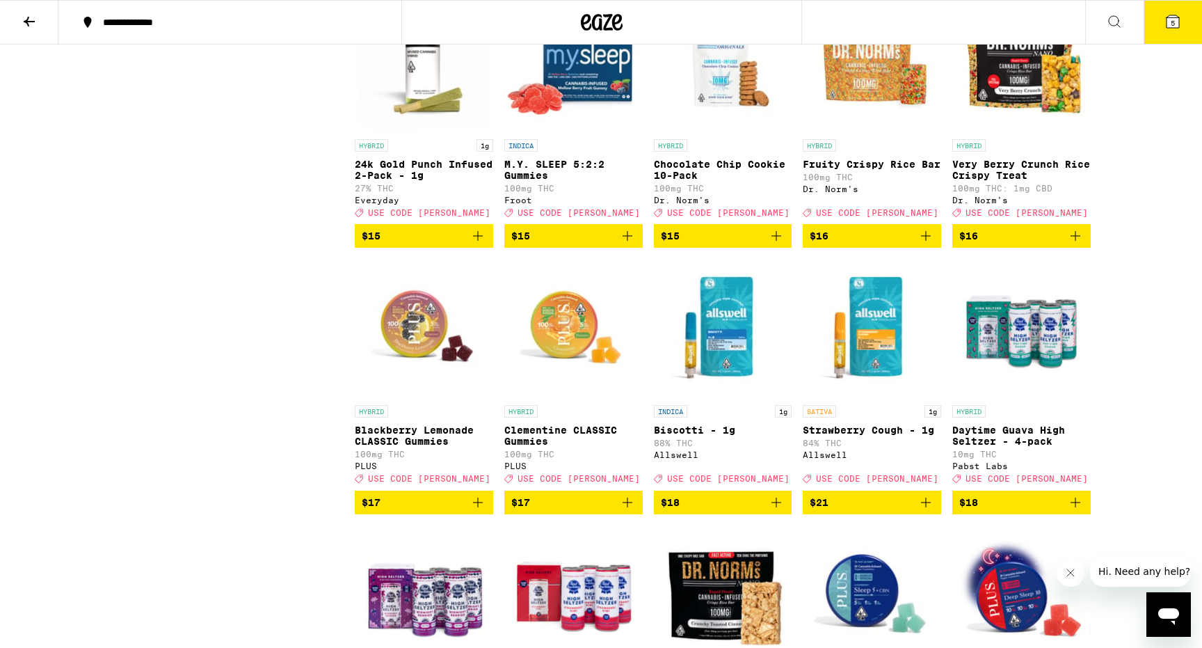
scroll to position [2080, 0]
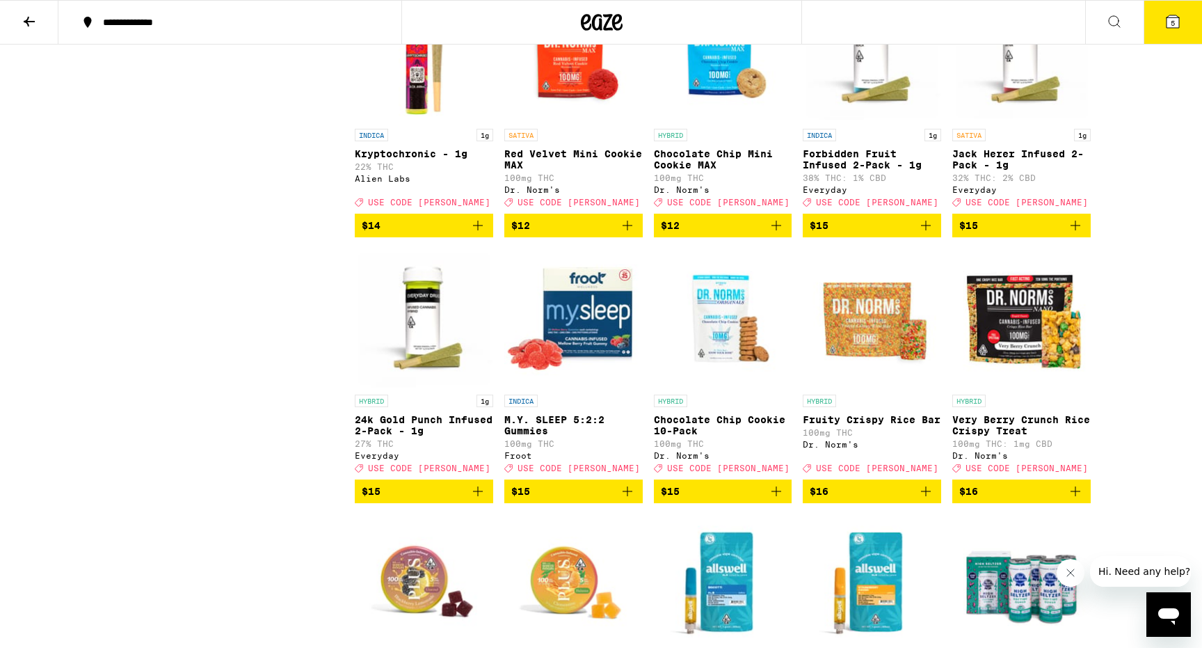
click at [1182, 26] on button "5" at bounding box center [1173, 22] width 58 height 43
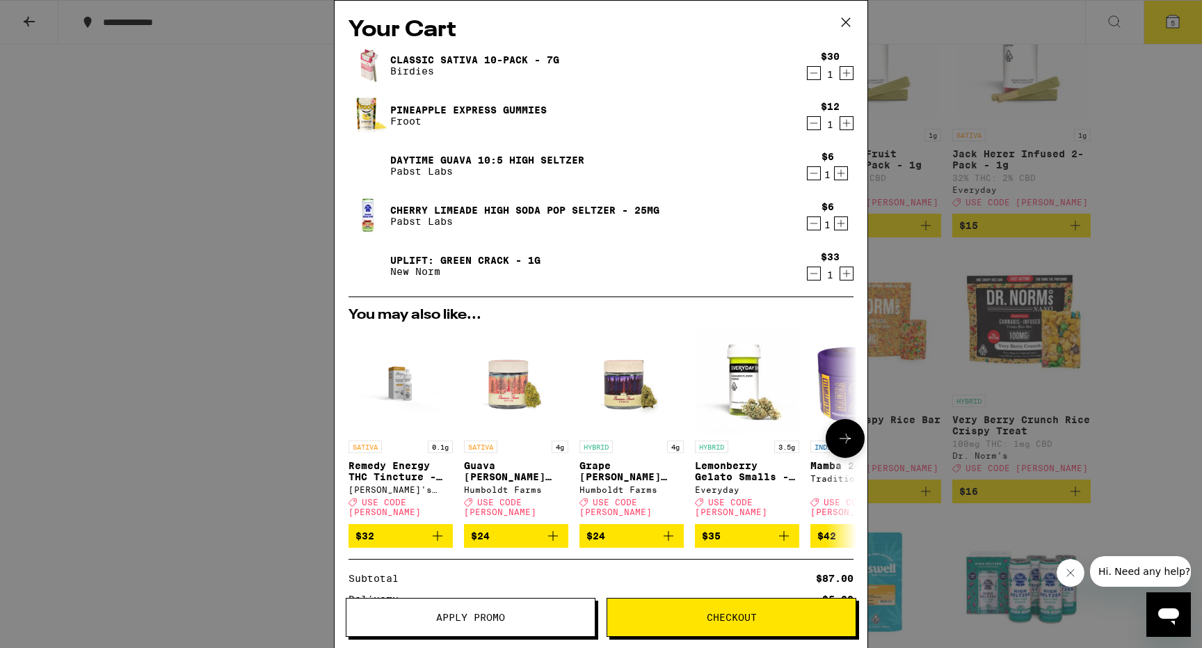
click at [849, 437] on icon at bounding box center [845, 438] width 17 height 17
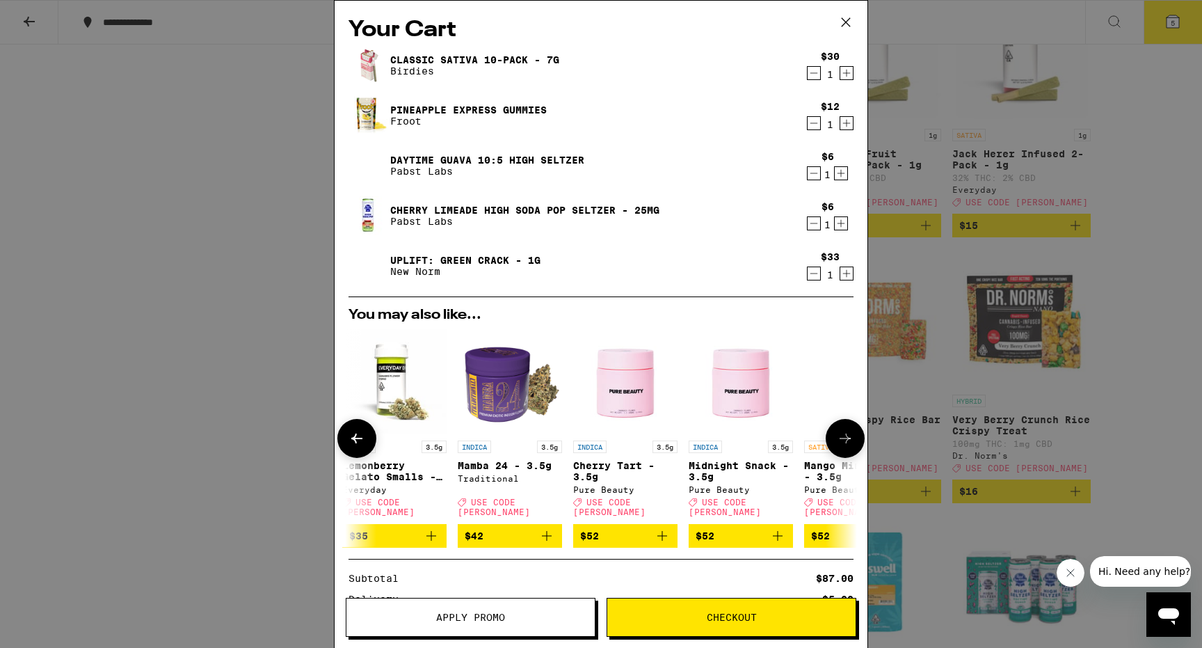
scroll to position [0, 353]
click at [844, 442] on icon at bounding box center [845, 438] width 17 height 17
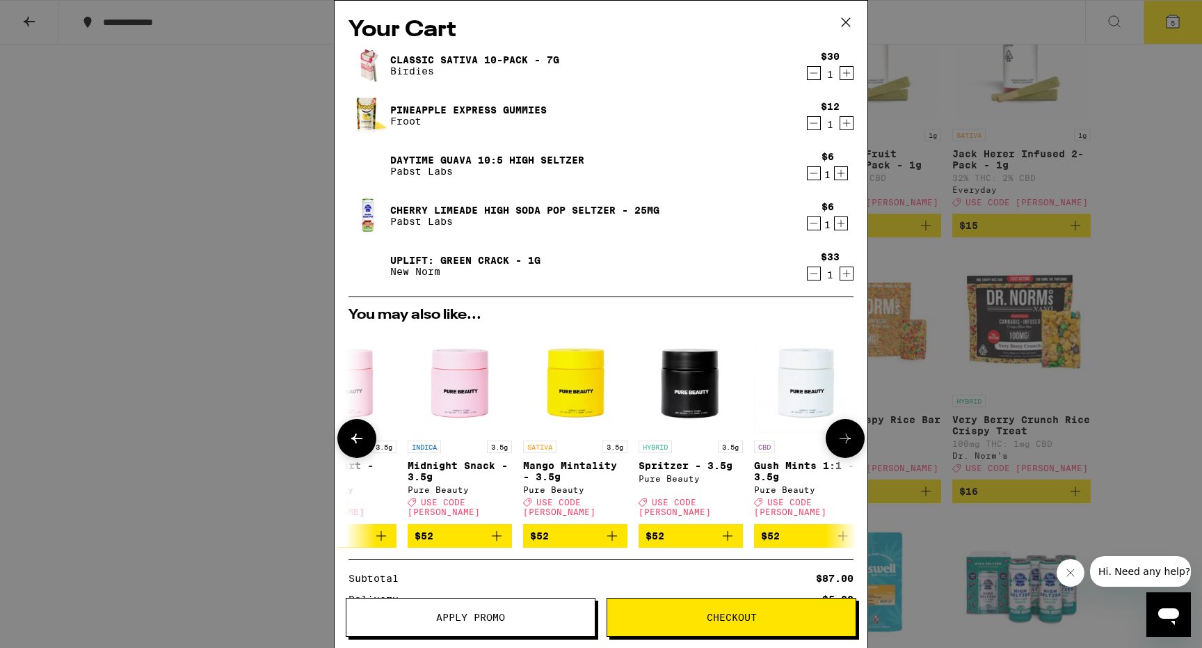
scroll to position [0, 650]
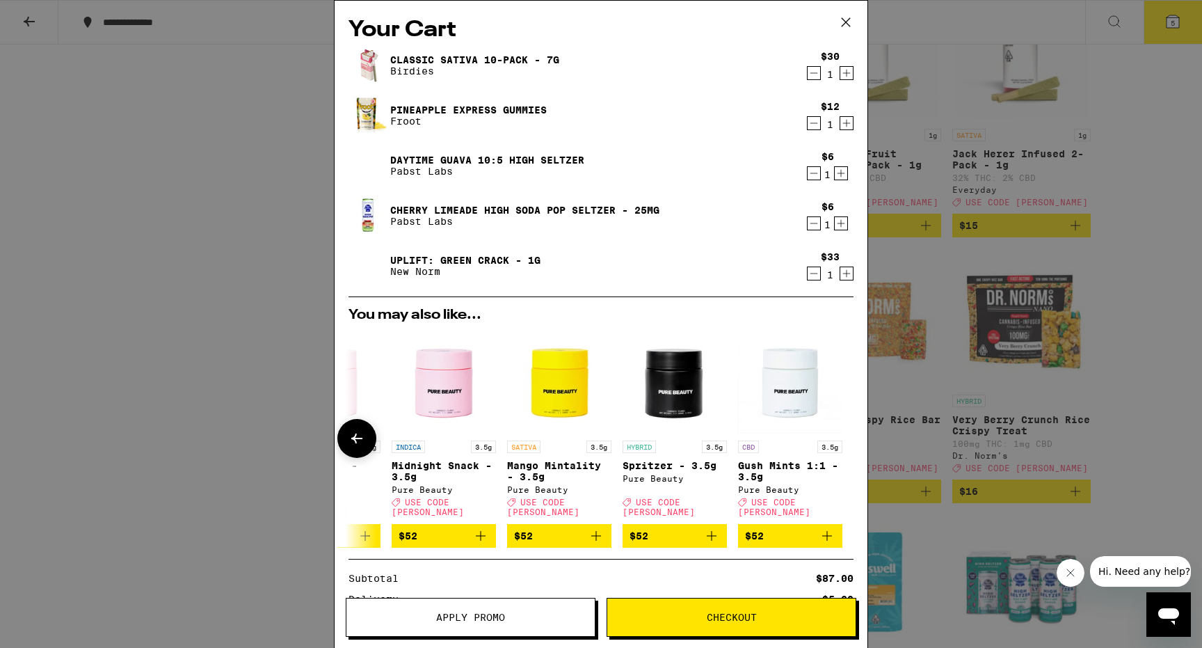
click at [844, 442] on div at bounding box center [845, 438] width 39 height 39
click at [677, 619] on span "Checkout" at bounding box center [731, 617] width 248 height 10
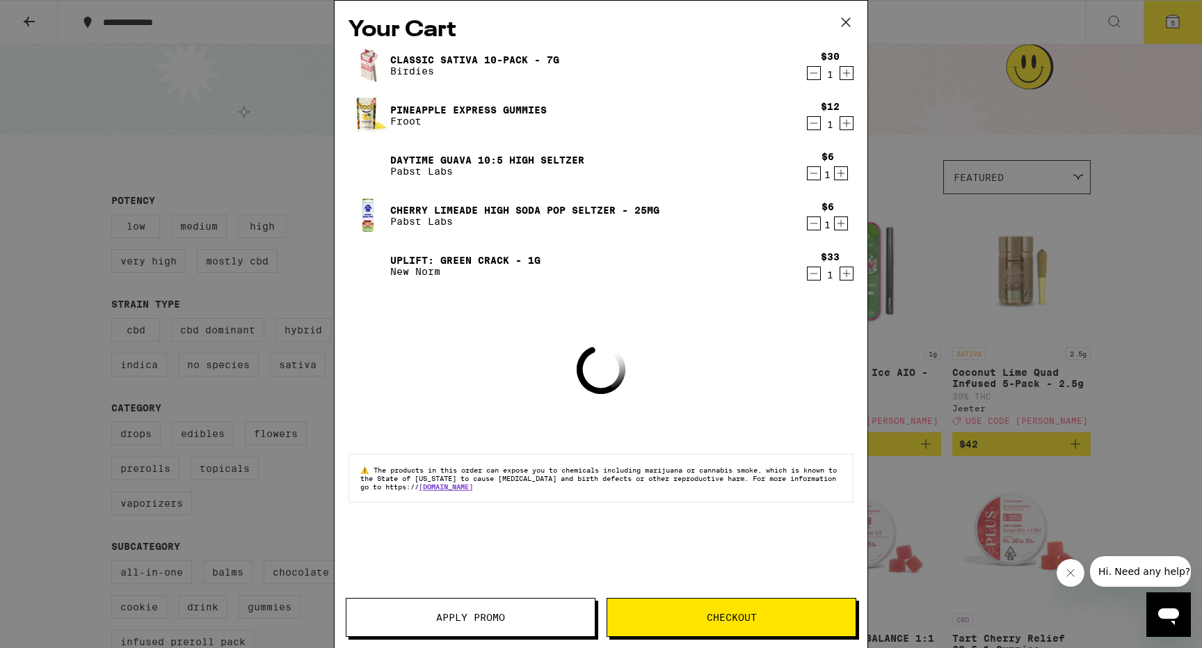
click at [453, 607] on button "Apply Promo" at bounding box center [471, 617] width 250 height 39
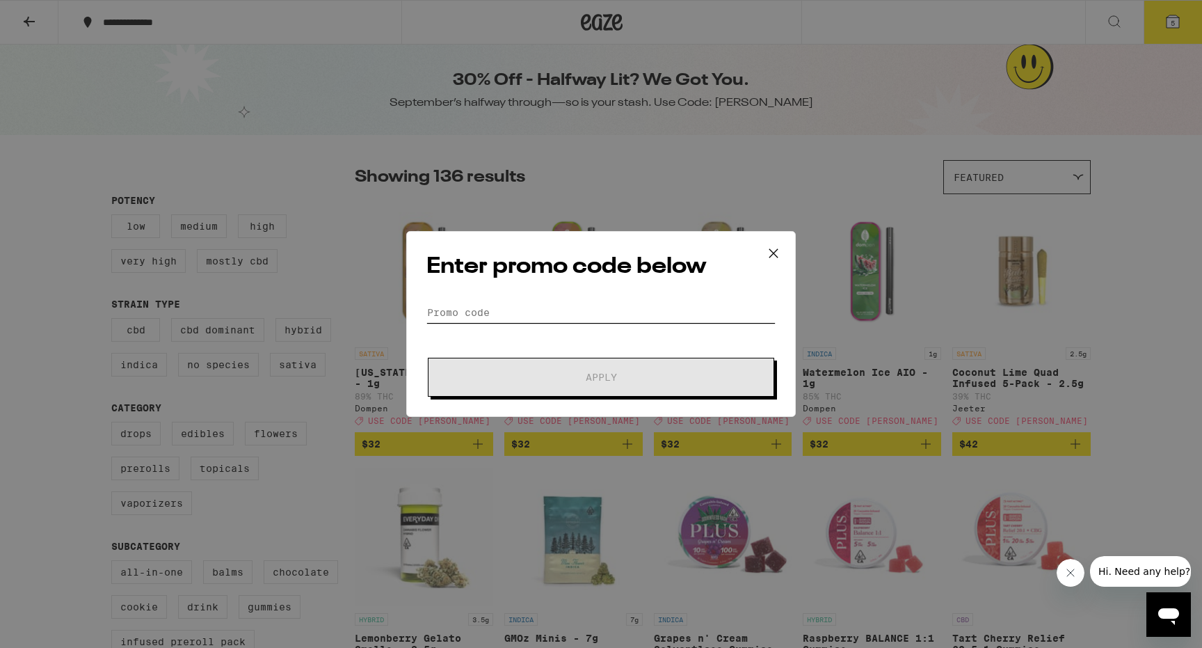
click at [509, 307] on input "Promo Code" at bounding box center [600, 312] width 349 height 21
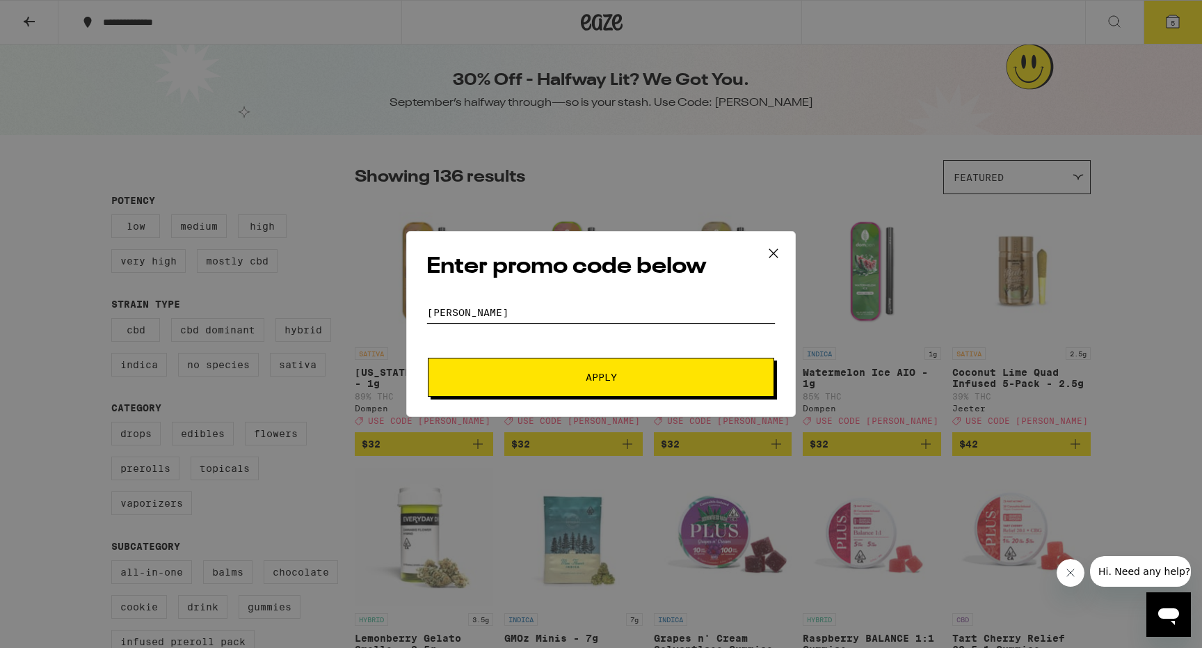
type input "[PERSON_NAME]"
click at [556, 383] on button "Apply" at bounding box center [601, 377] width 346 height 39
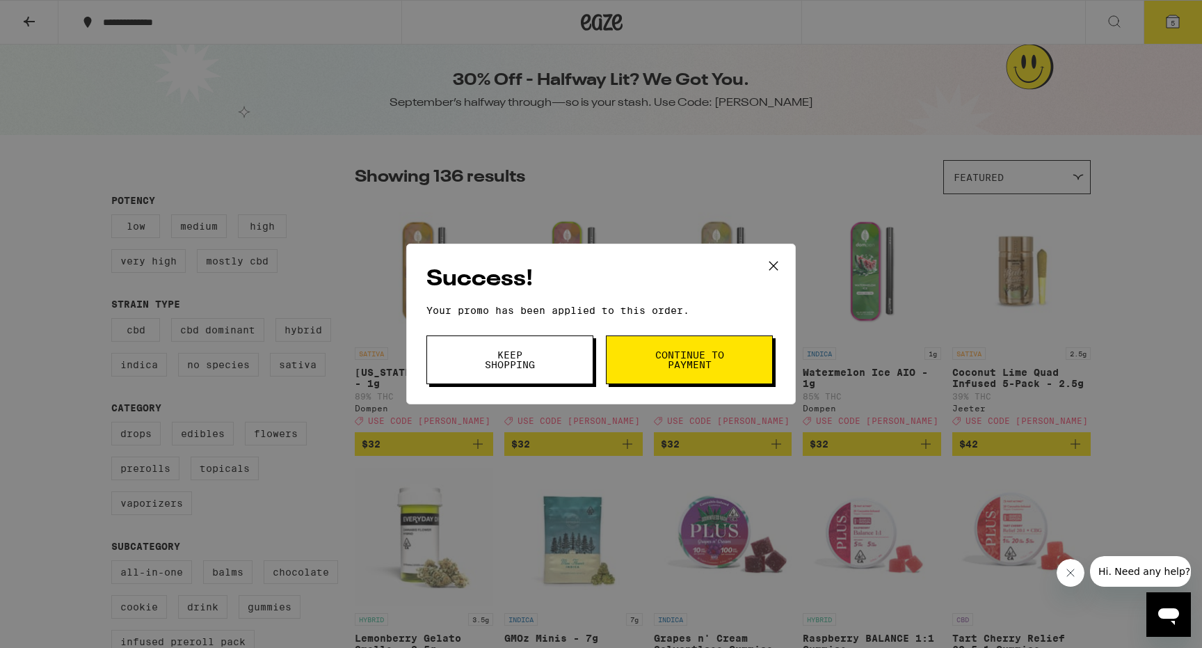
click at [536, 374] on button "Keep Shopping" at bounding box center [509, 359] width 167 height 49
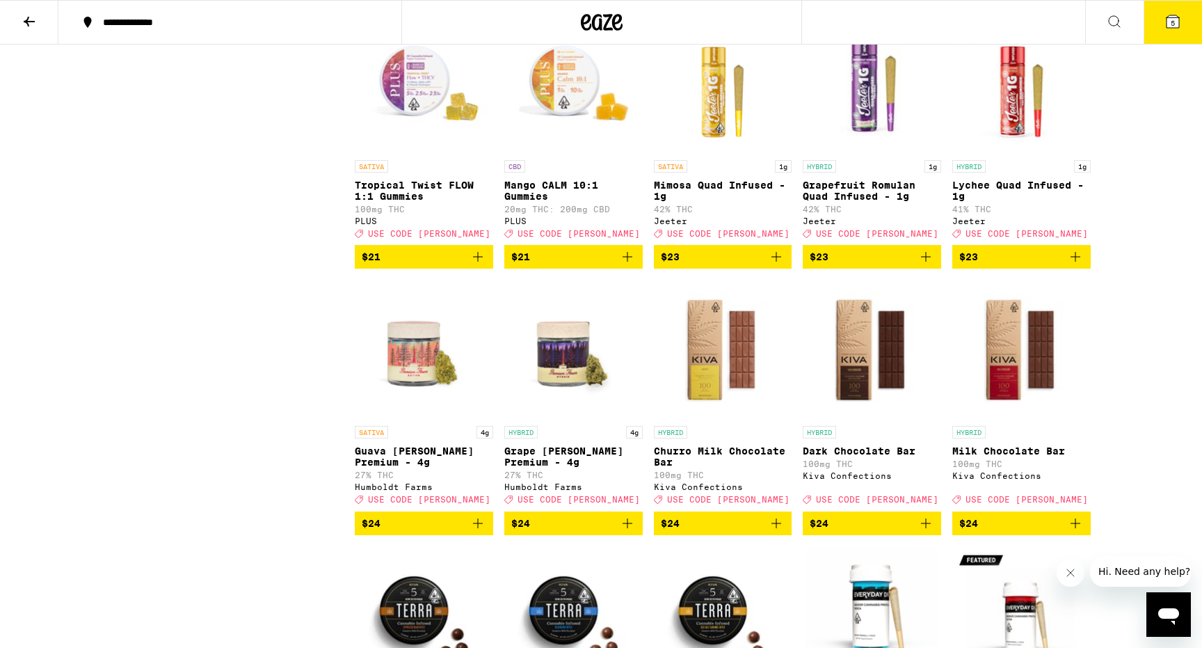
scroll to position [3378, 0]
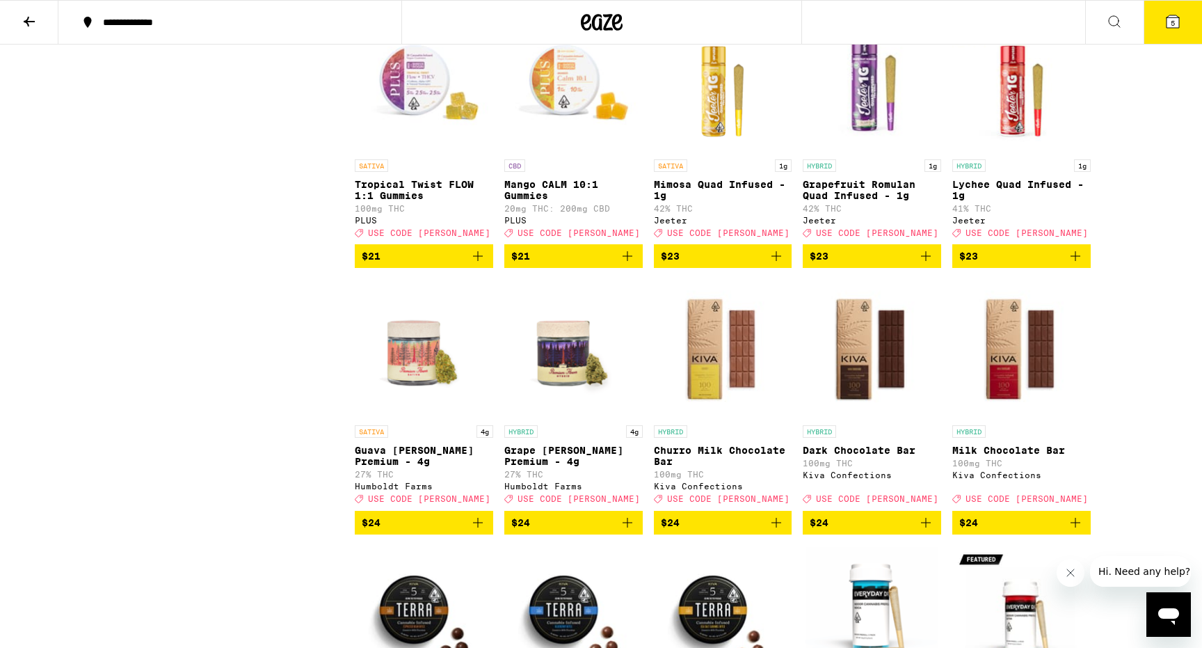
click at [1014, 264] on span "$23" at bounding box center [1021, 256] width 125 height 17
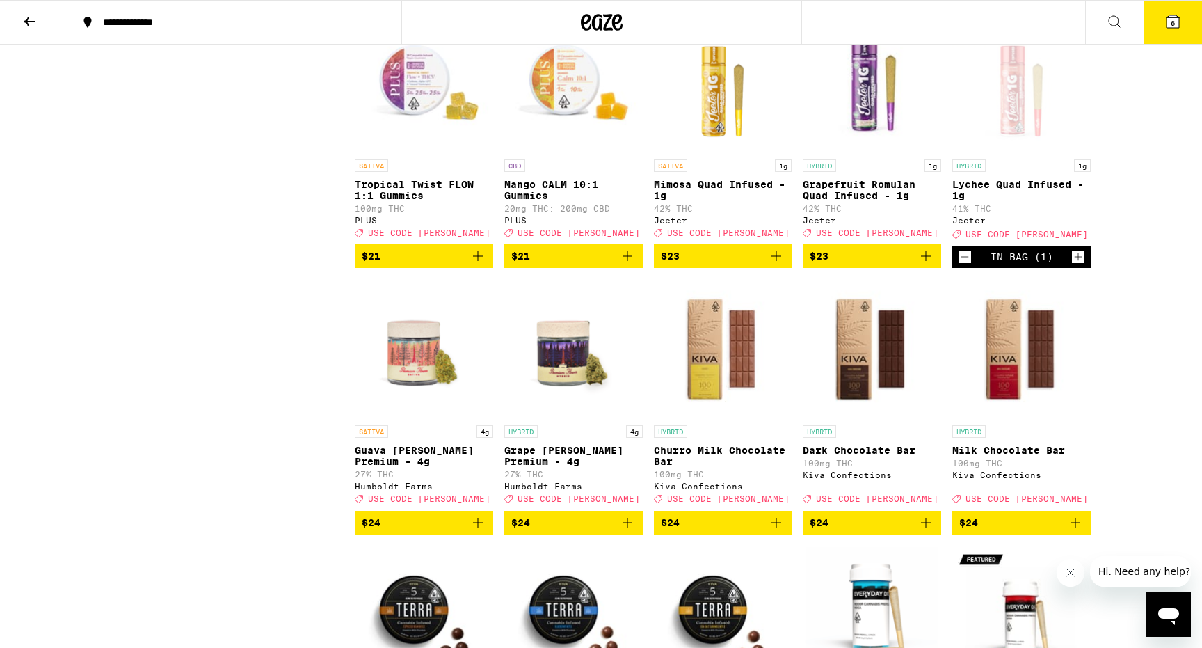
click at [714, 264] on span "$23" at bounding box center [723, 256] width 125 height 17
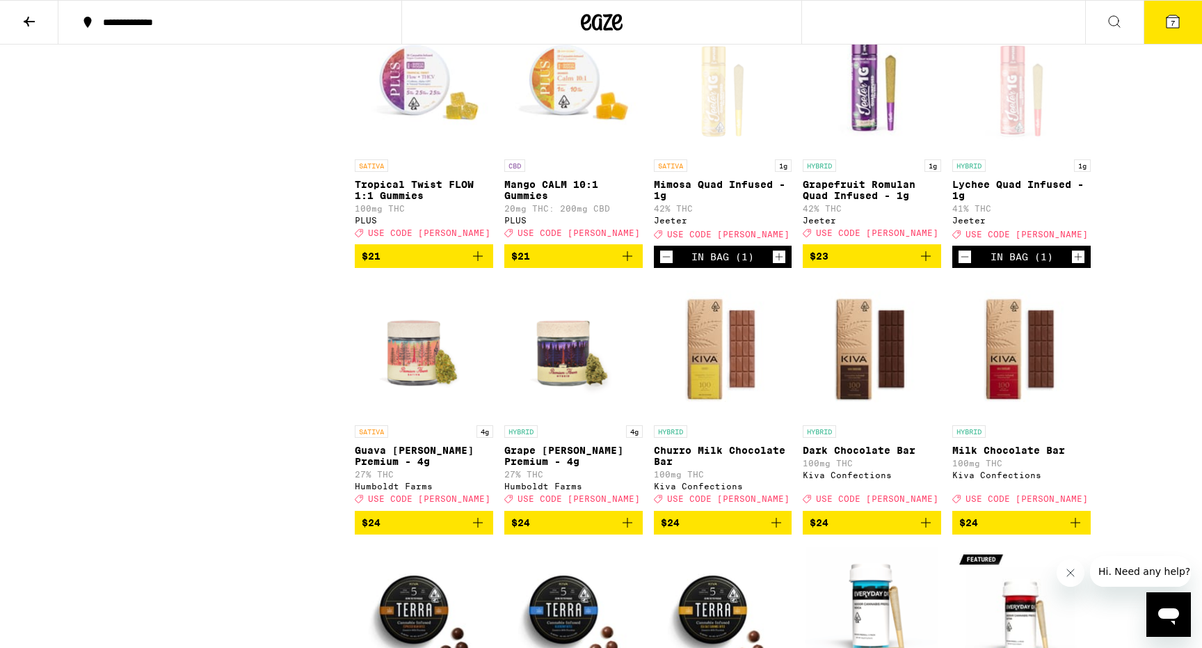
click at [1158, 23] on button "7" at bounding box center [1173, 22] width 58 height 43
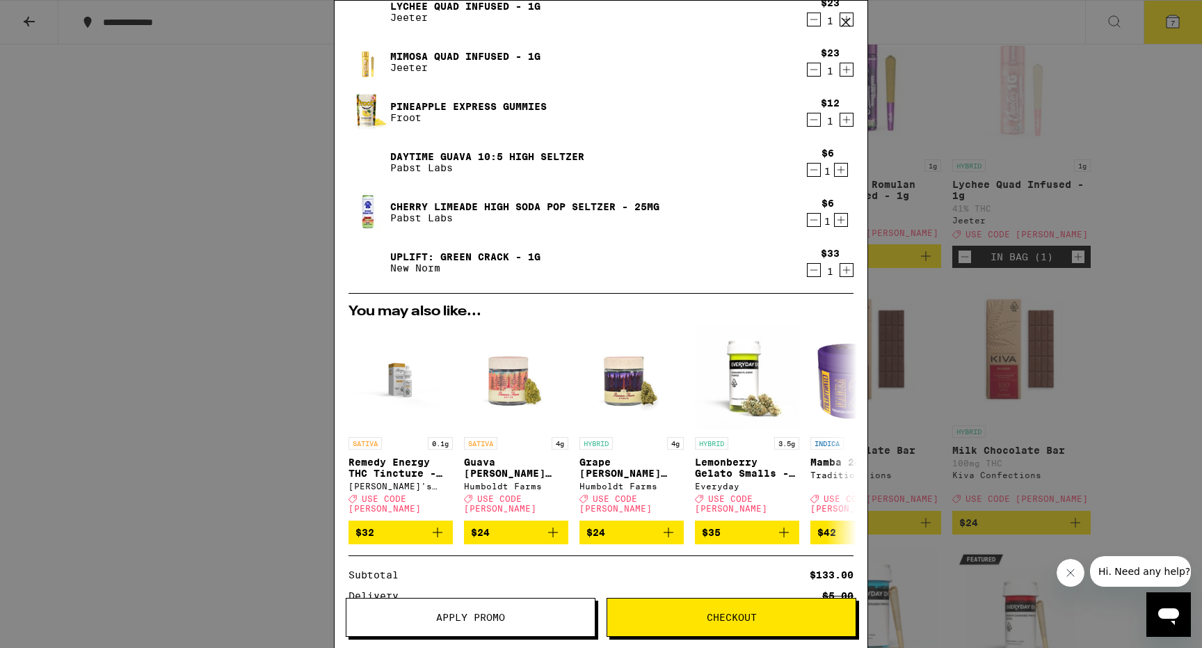
scroll to position [265, 0]
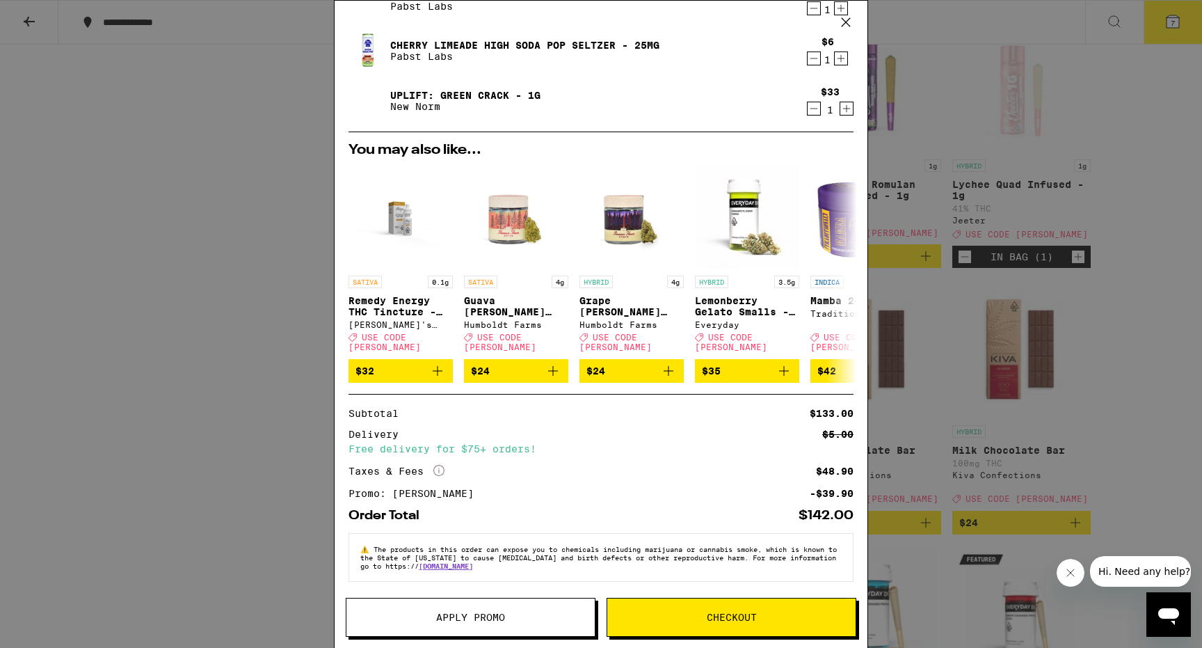
click at [669, 609] on button "Checkout" at bounding box center [732, 617] width 250 height 39
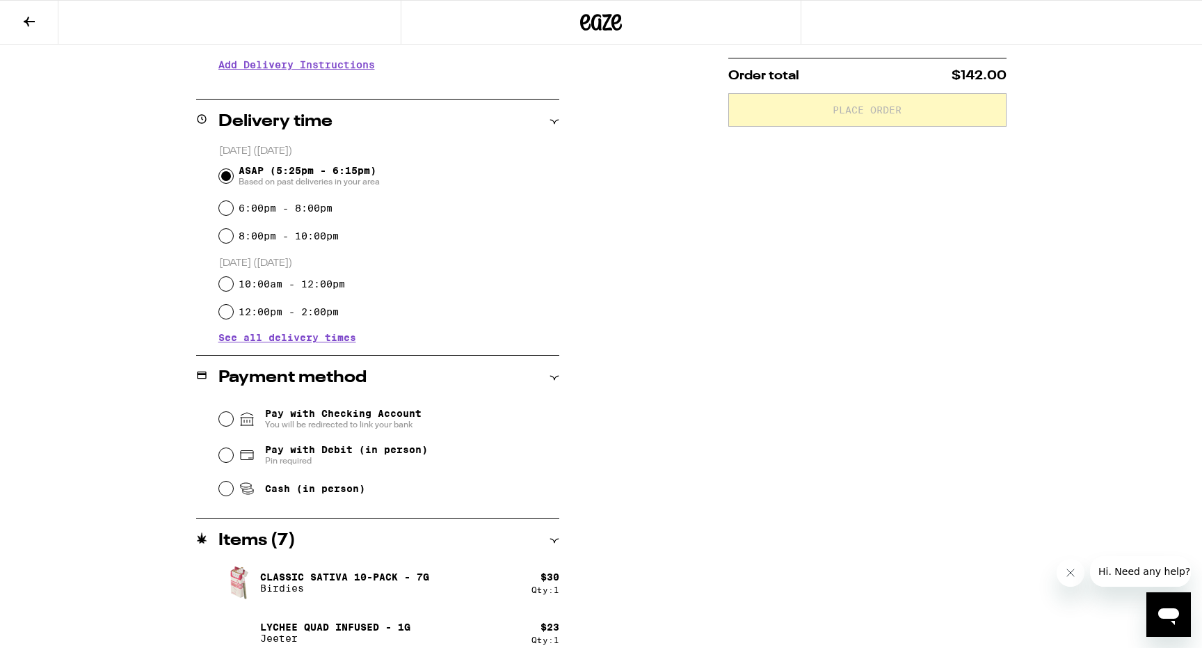
scroll to position [287, 0]
click at [281, 425] on span "You will be redirected to link your bank" at bounding box center [343, 426] width 157 height 11
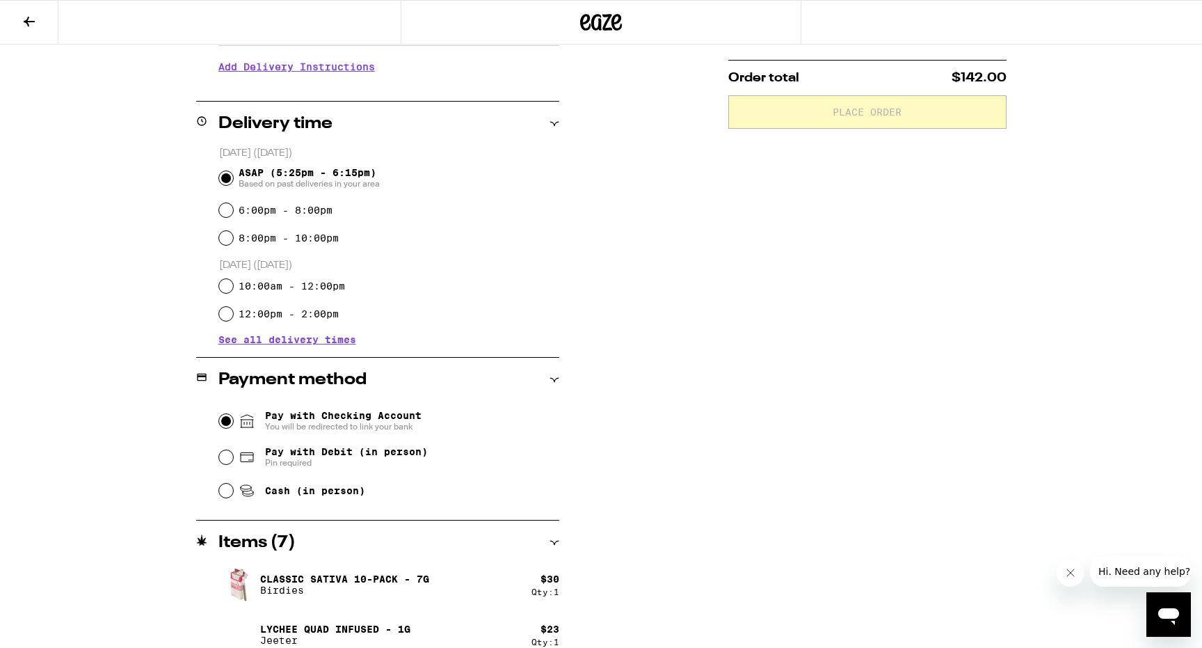
click at [233, 425] on input "Pay with Checking Account You will be redirected to link your bank" at bounding box center [226, 421] width 14 height 14
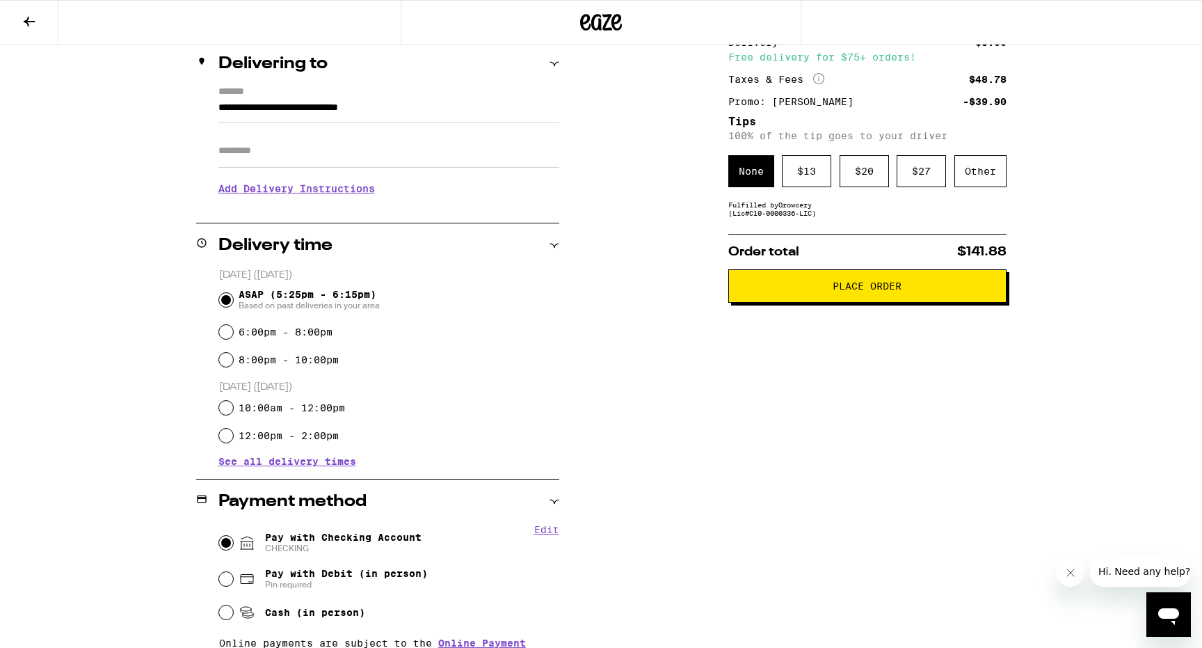
scroll to position [0, 0]
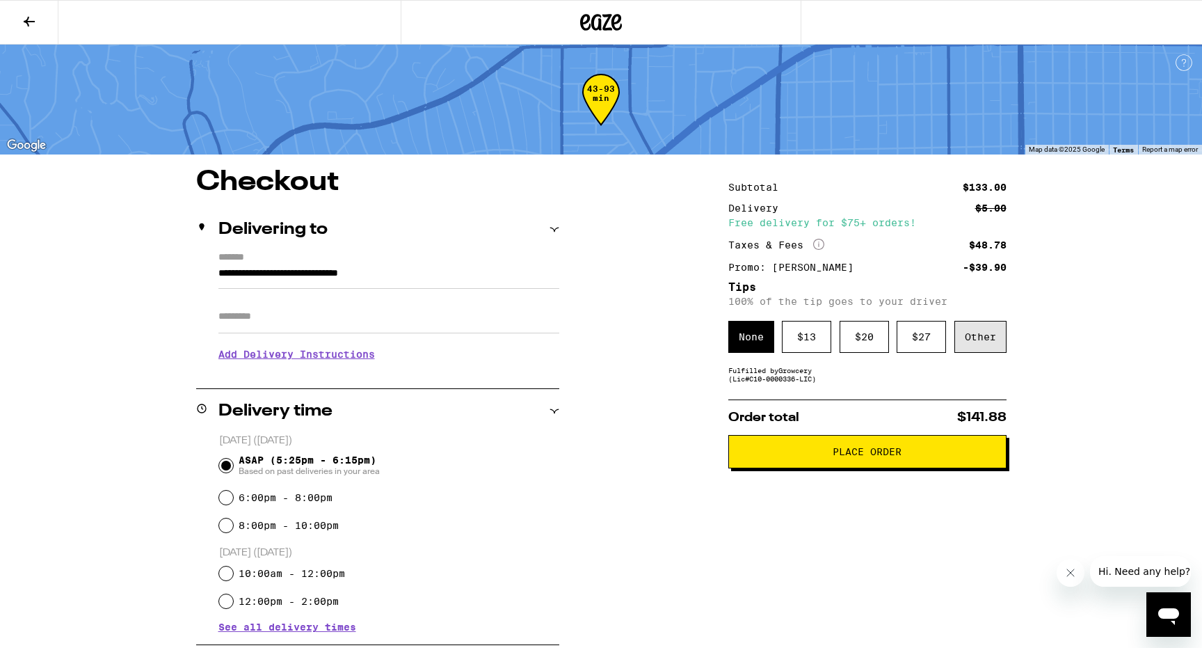
click at [995, 342] on div "Other" at bounding box center [980, 337] width 52 height 32
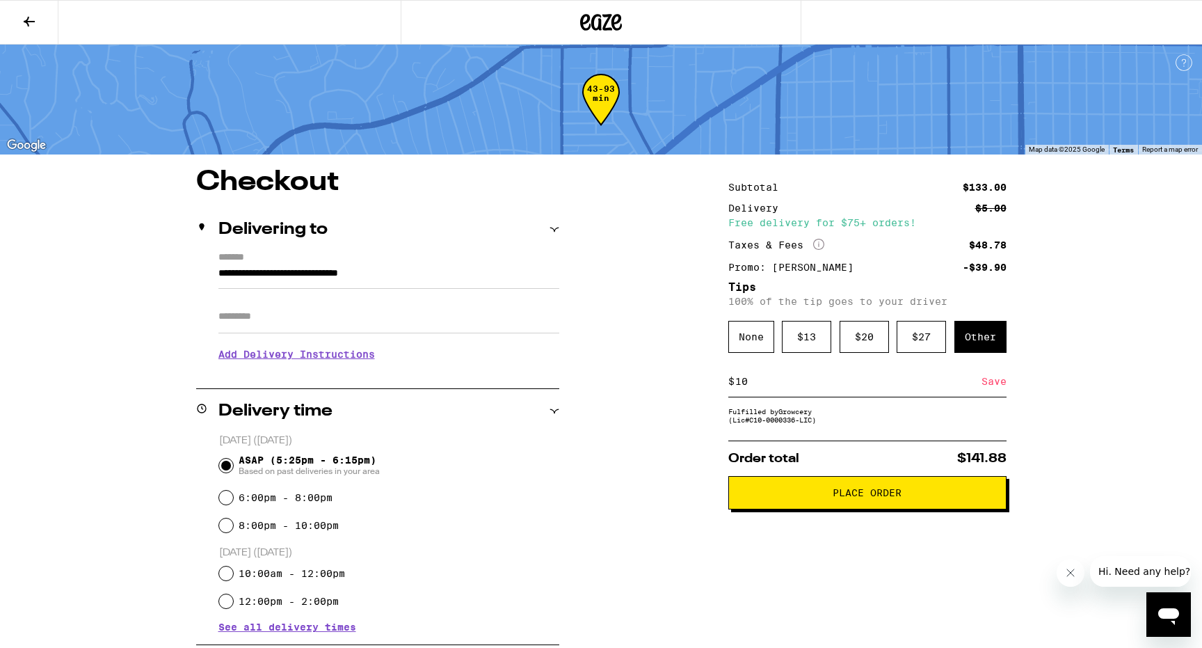
type input "10"
click at [1005, 383] on div "Save" at bounding box center [993, 381] width 25 height 31
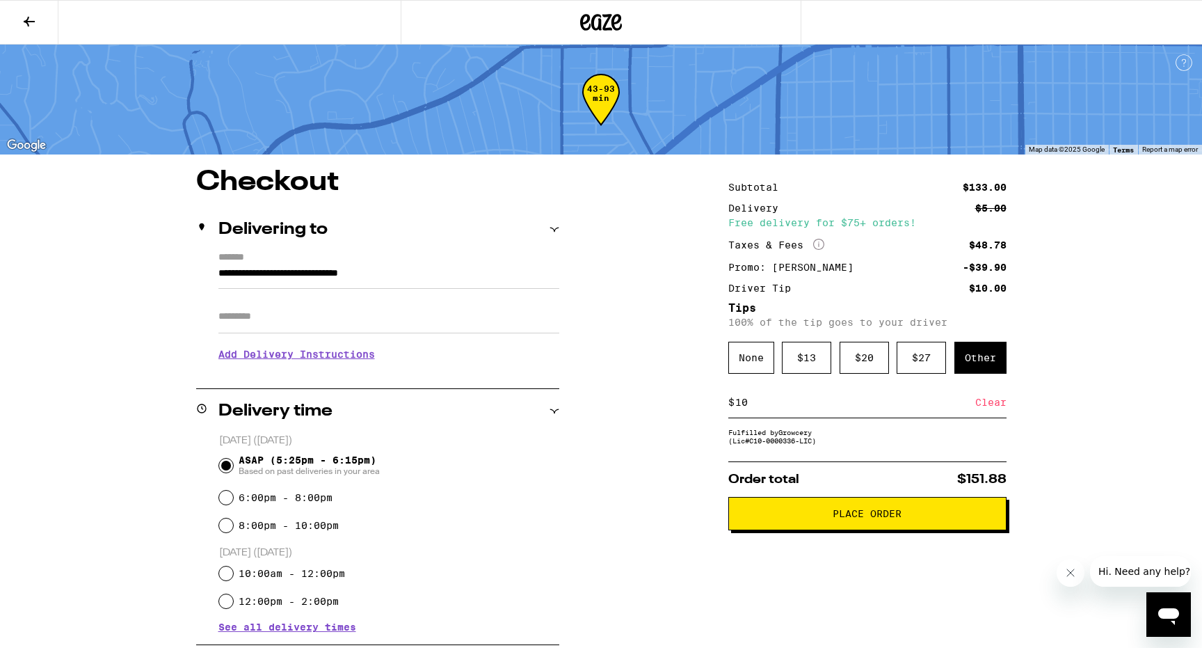
click at [871, 514] on span "Place Order" at bounding box center [867, 513] width 69 height 10
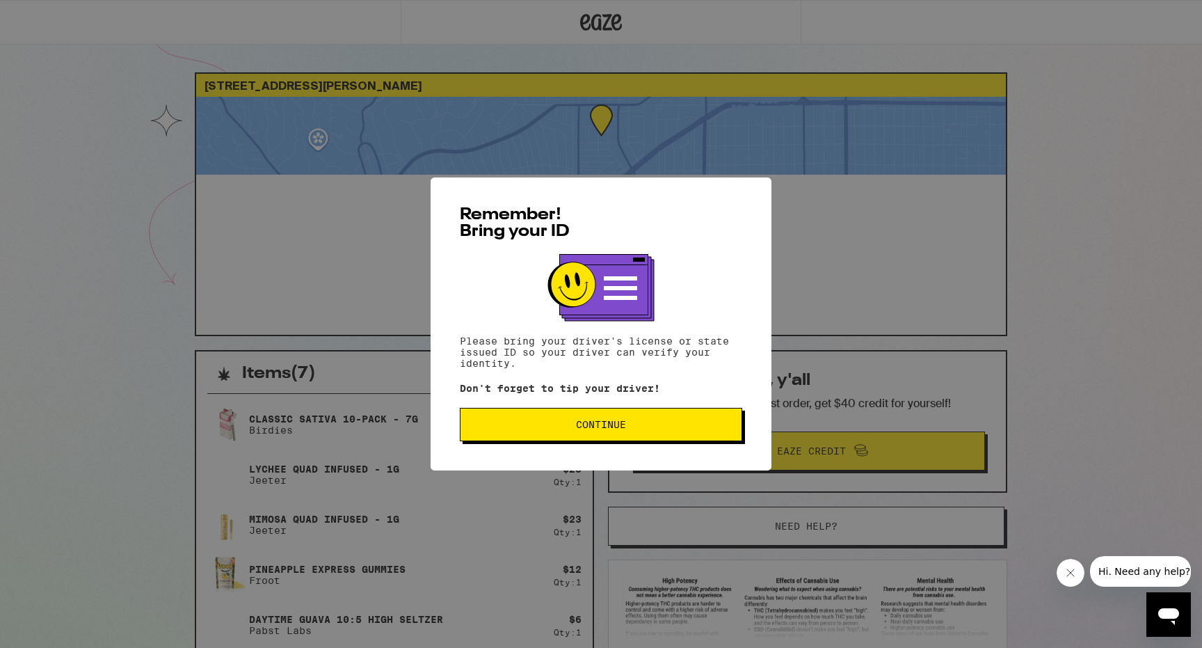
click at [705, 424] on span "Continue" at bounding box center [601, 424] width 259 height 10
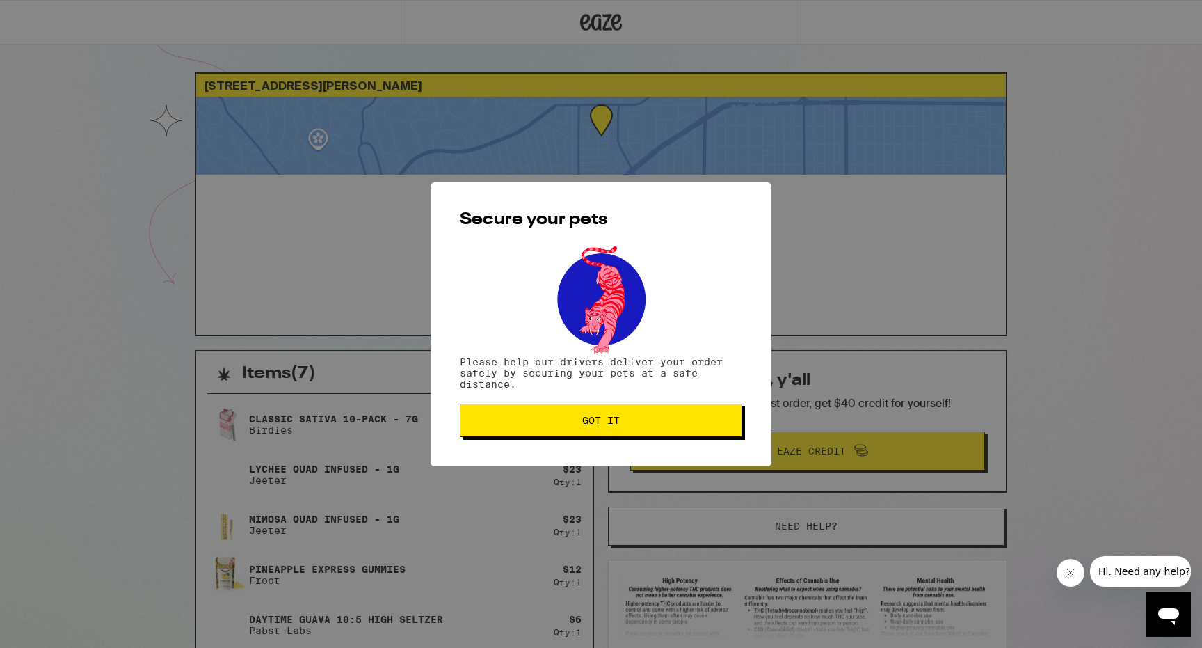
click at [705, 424] on span "Got it" at bounding box center [601, 420] width 259 height 10
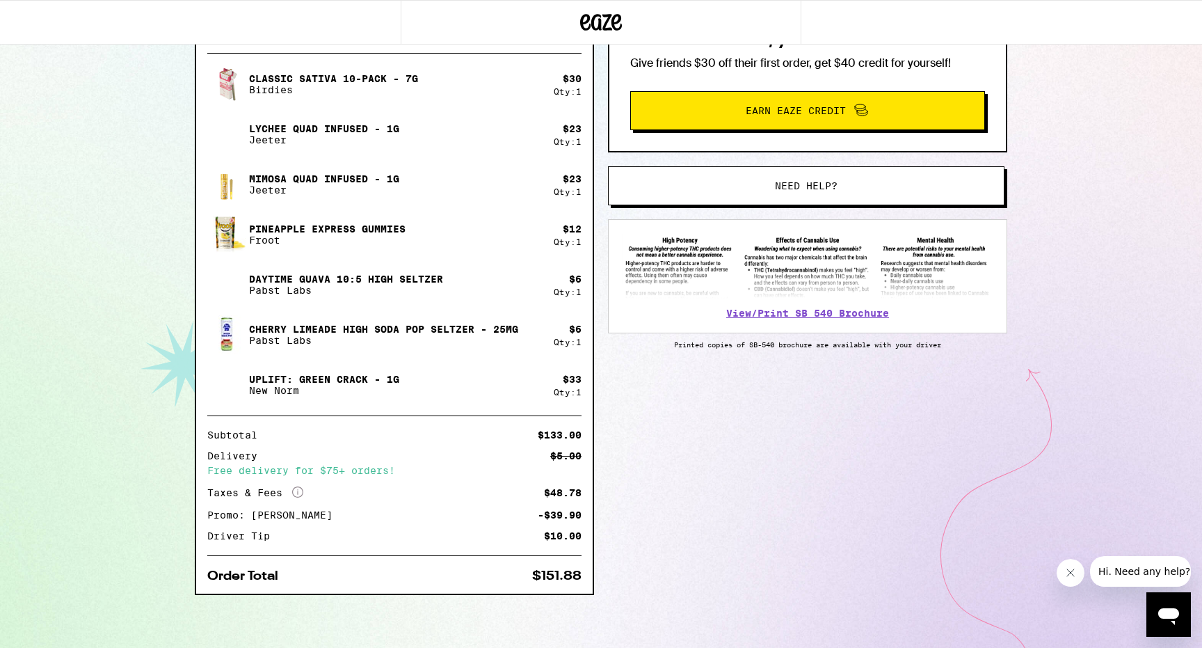
scroll to position [343, 0]
